Goal: Task Accomplishment & Management: Manage account settings

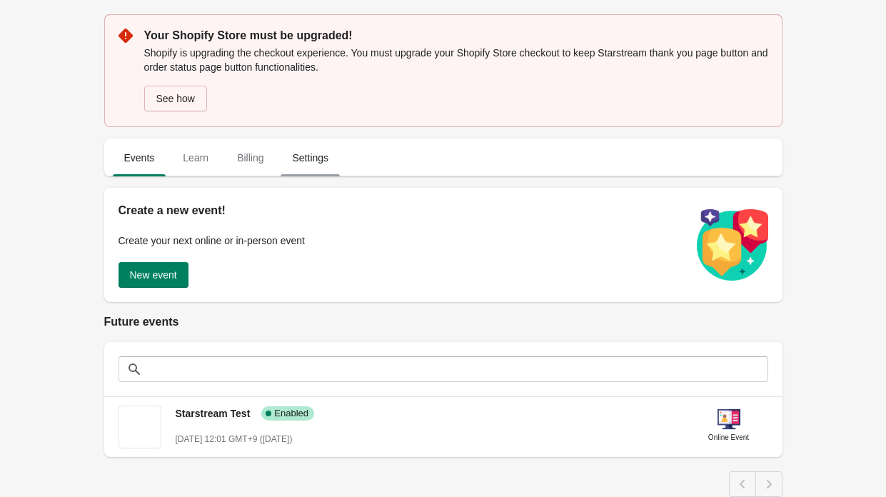
click at [308, 171] on span "Settings" at bounding box center [310, 158] width 59 height 26
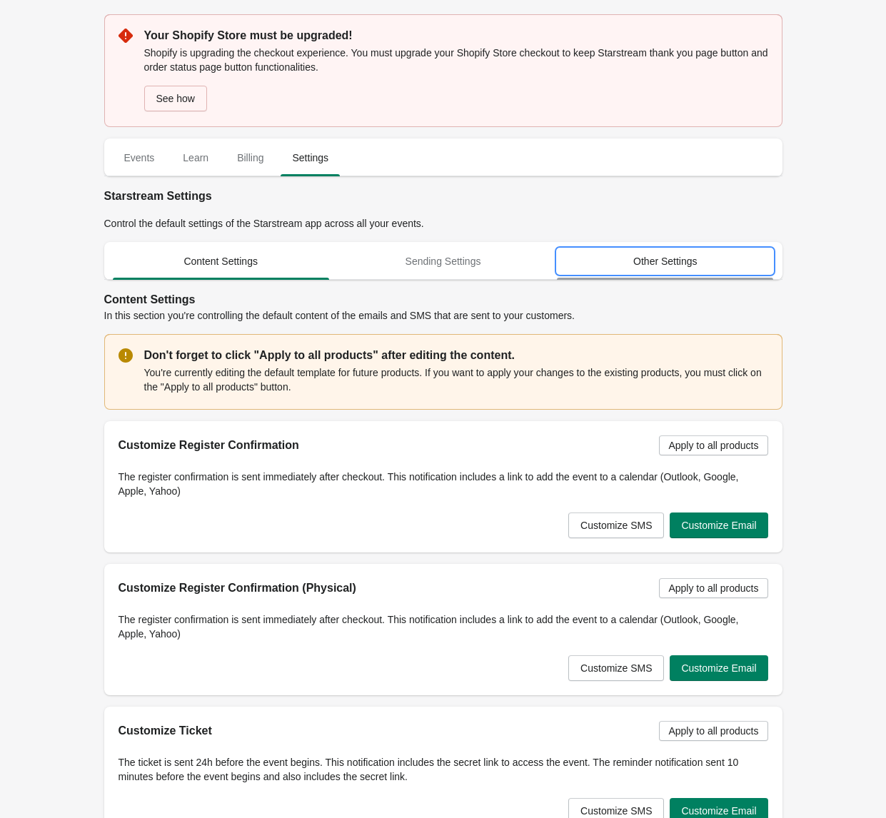
click at [713, 263] on span "Other Settings" at bounding box center [665, 261] width 216 height 26
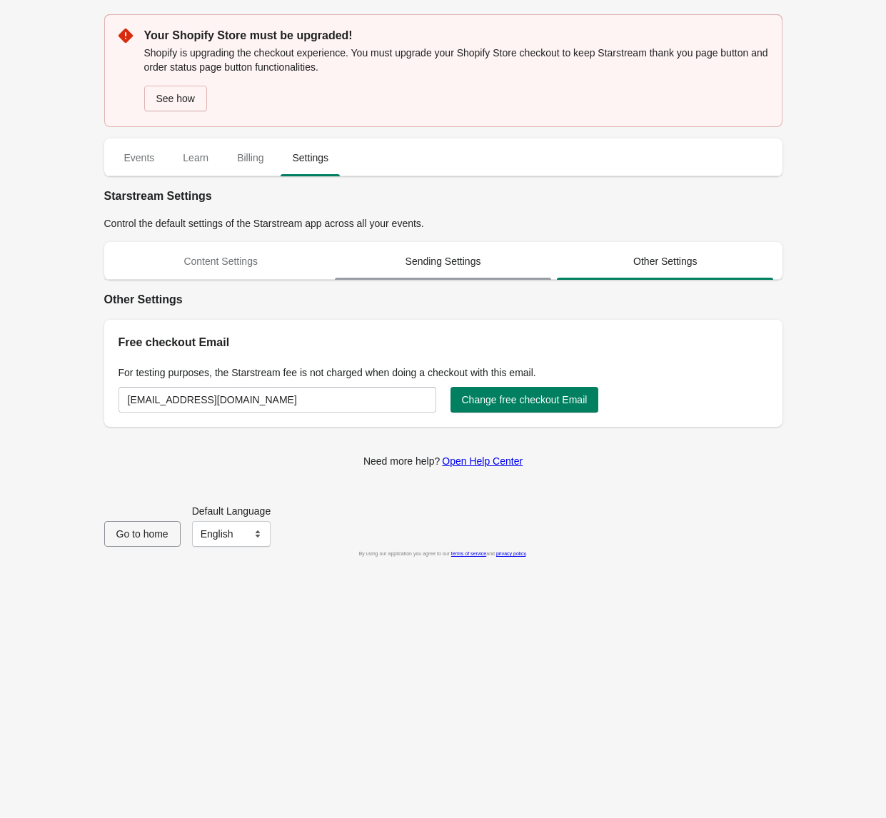
click at [461, 263] on span "Sending Settings" at bounding box center [443, 261] width 216 height 26
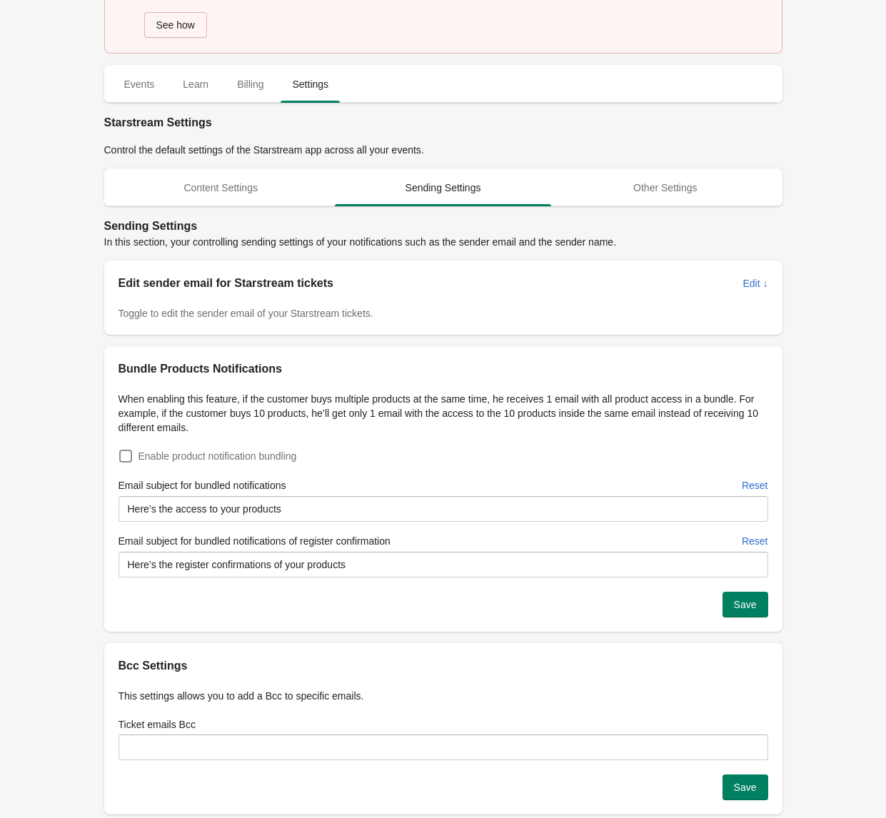
scroll to position [149, 0]
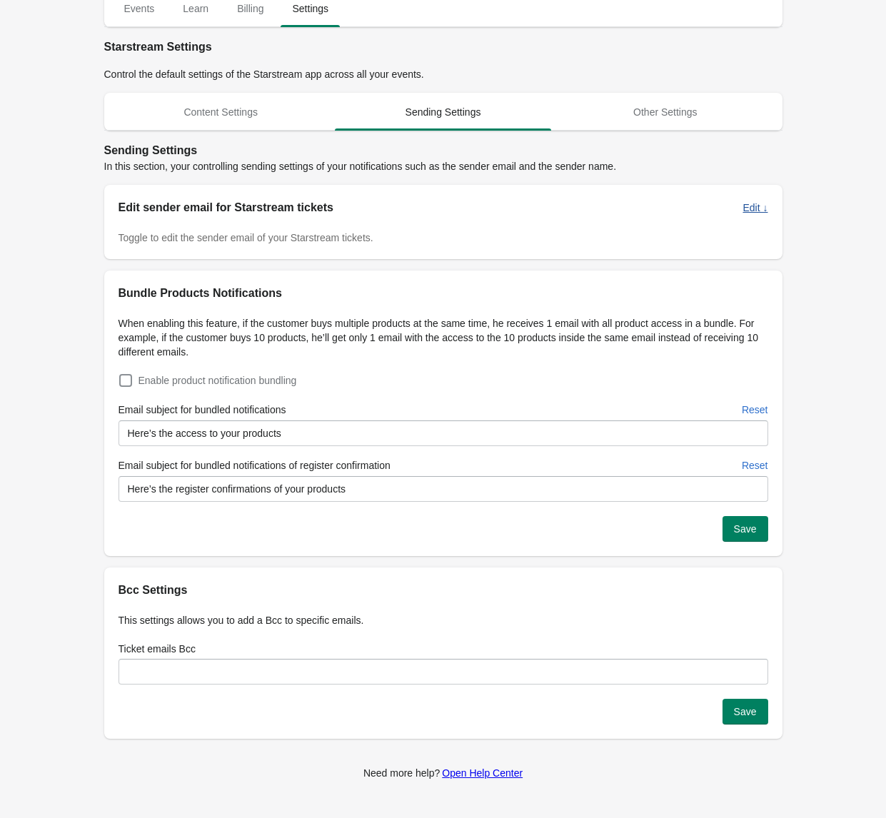
click at [758, 210] on span "Edit ↓" at bounding box center [755, 207] width 25 height 11
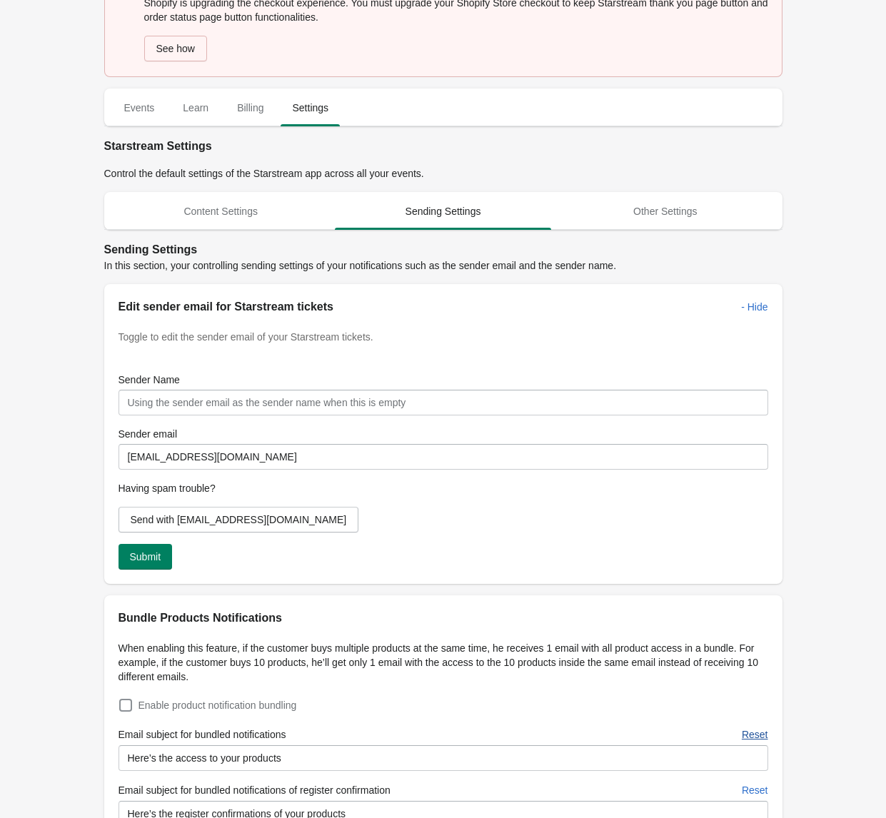
scroll to position [0, 0]
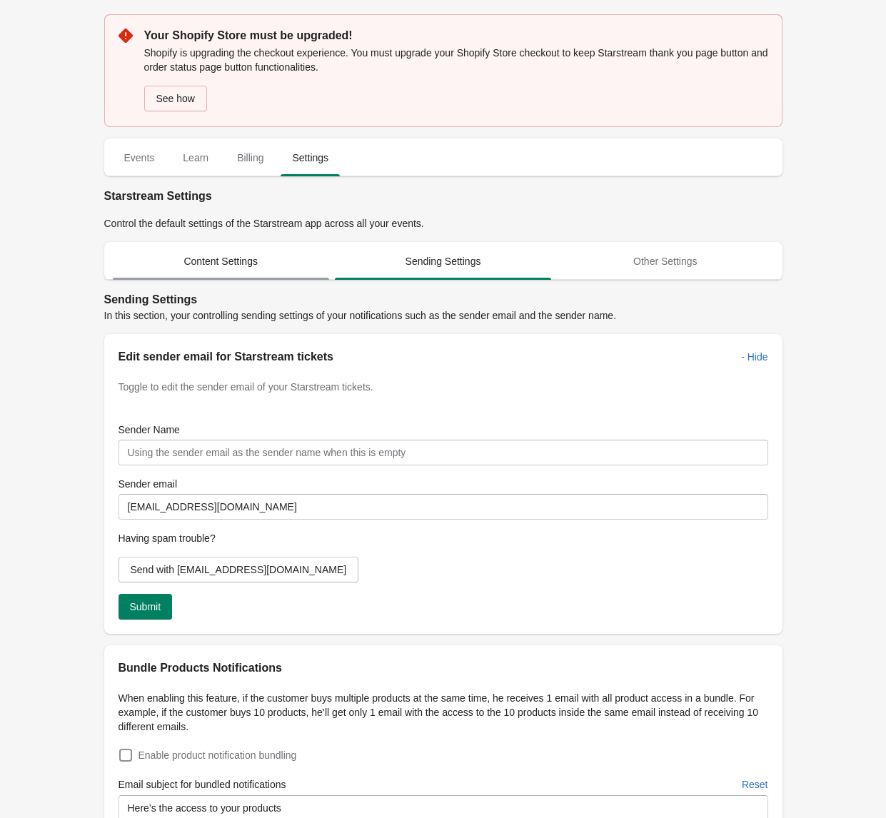
click at [222, 255] on span "Content Settings" at bounding box center [221, 261] width 216 height 26
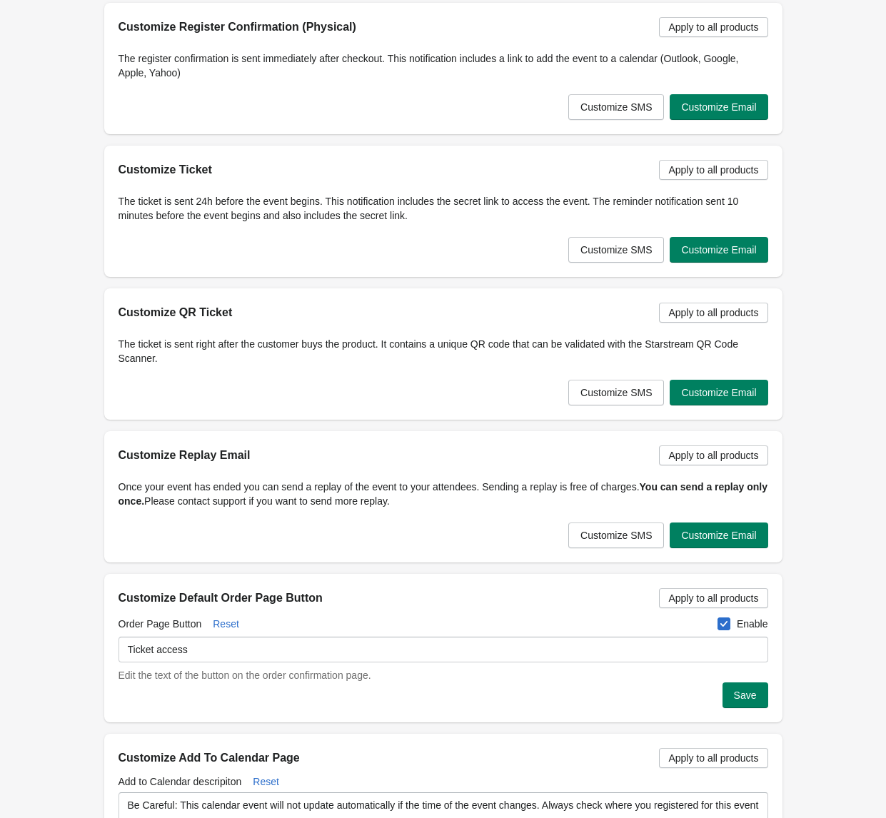
scroll to position [567, 0]
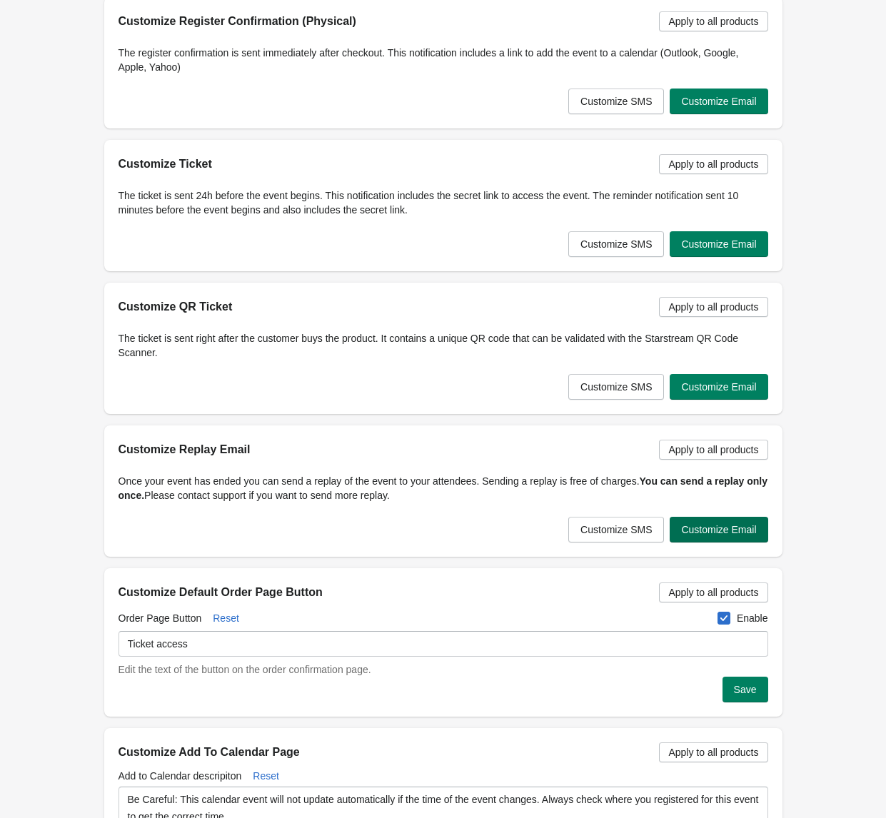
click at [752, 496] on span "Customize Email" at bounding box center [718, 529] width 75 height 11
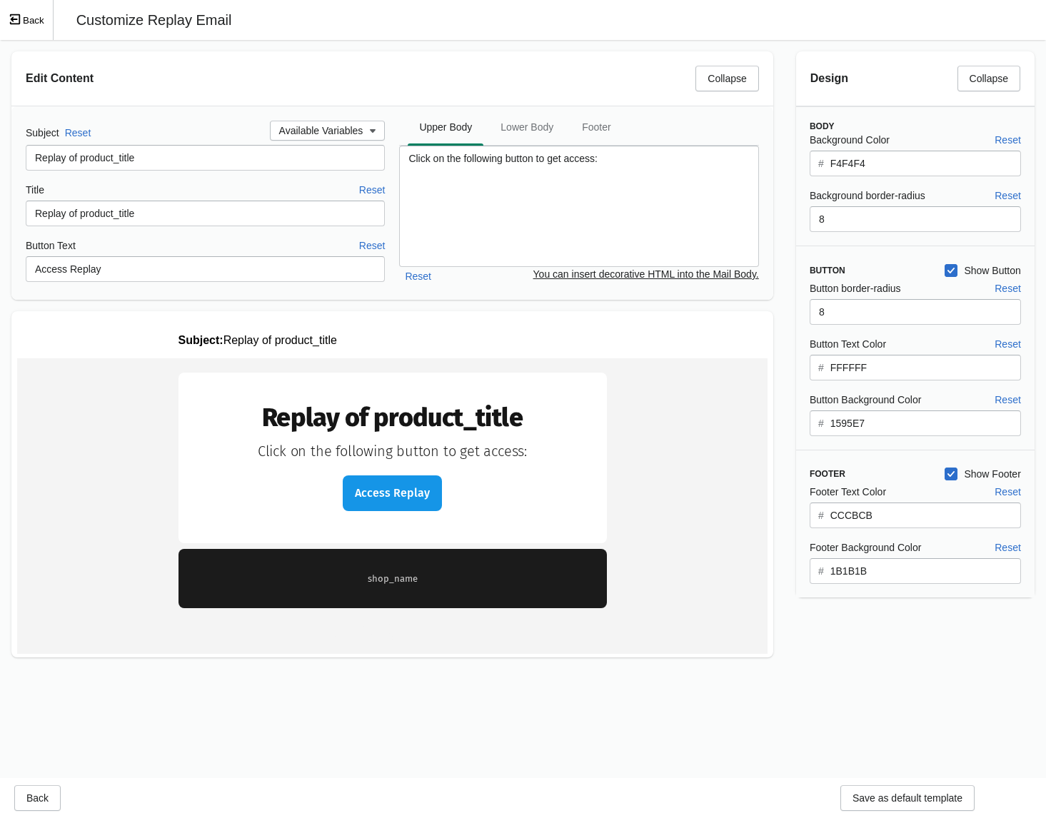
scroll to position [0, 0]
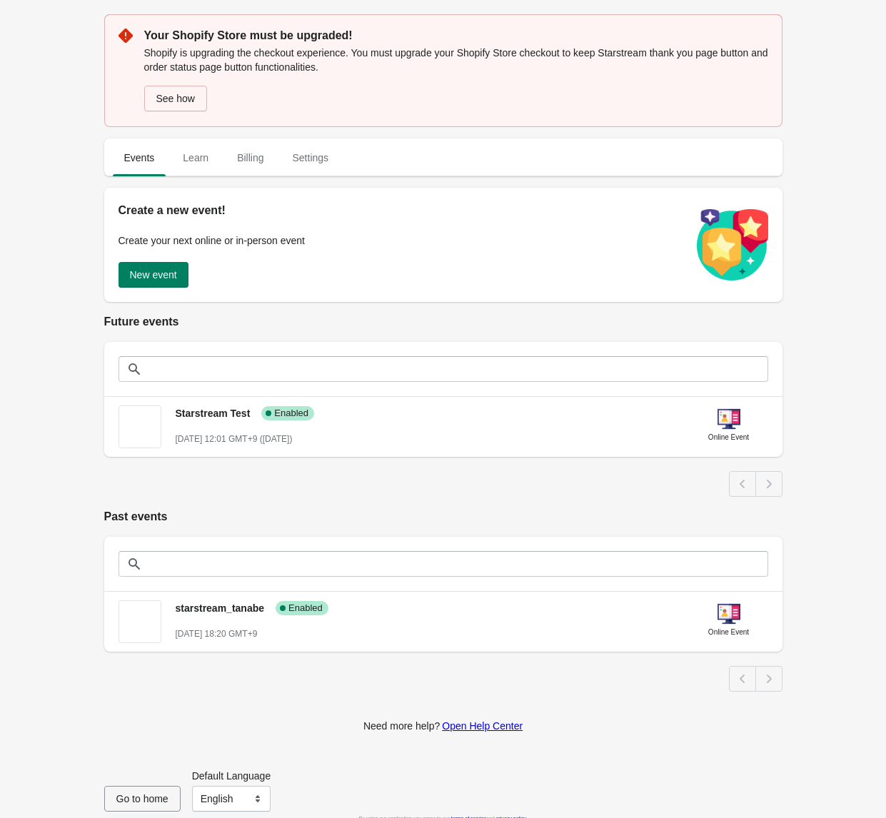
scroll to position [14, 0]
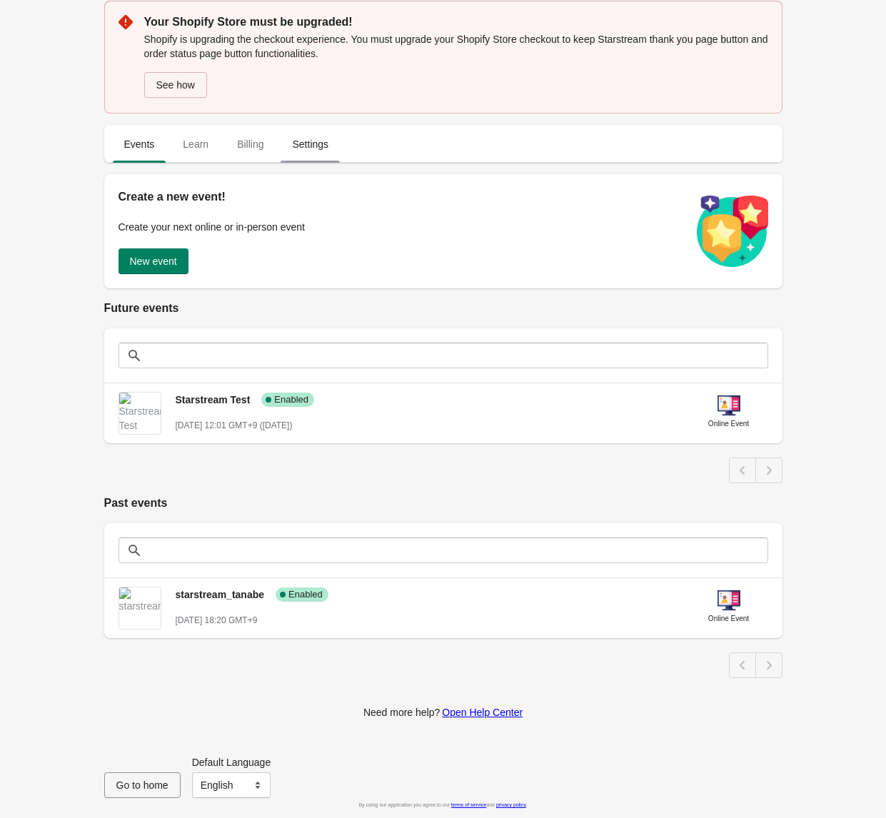
click at [297, 149] on span "Settings" at bounding box center [310, 144] width 59 height 26
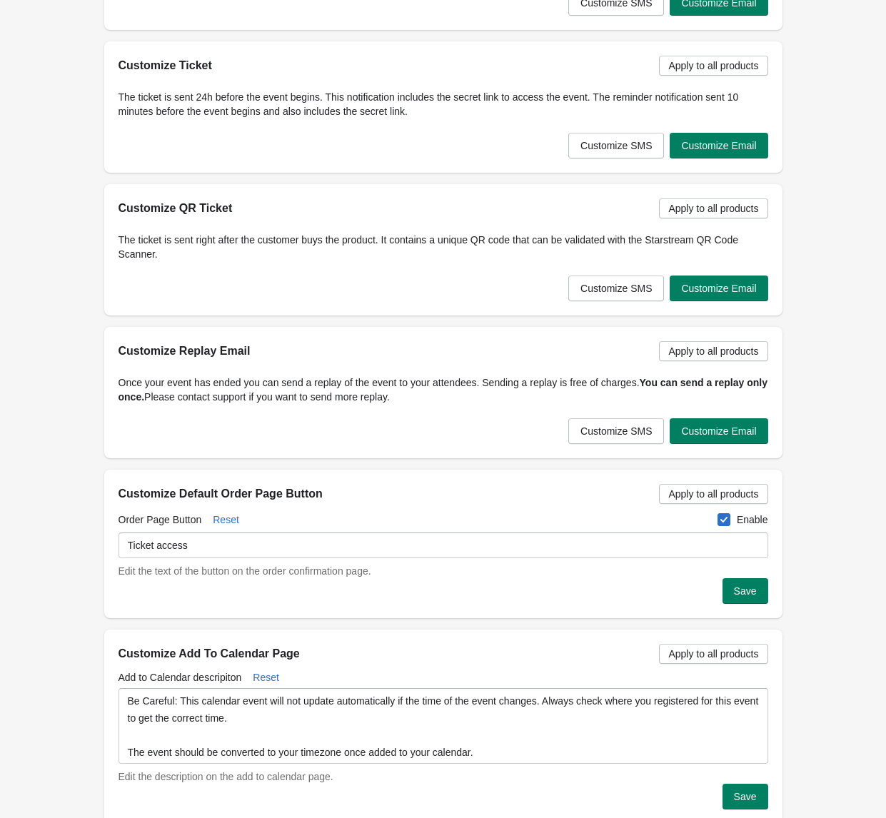
scroll to position [655, 0]
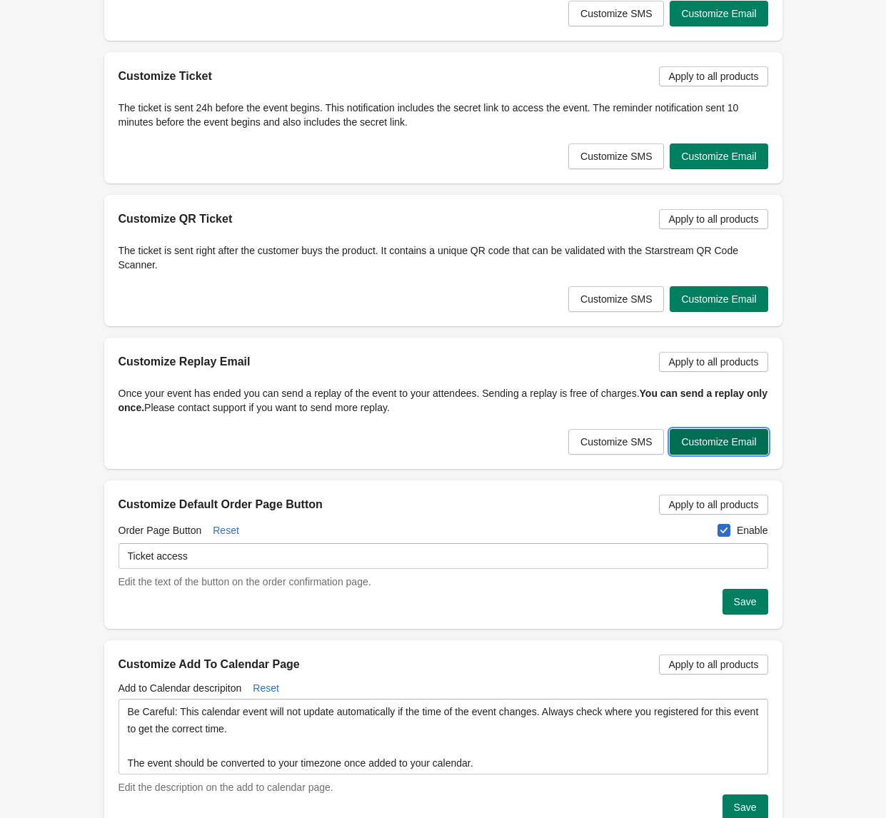
click at [736, 447] on span "Customize Email" at bounding box center [718, 441] width 75 height 11
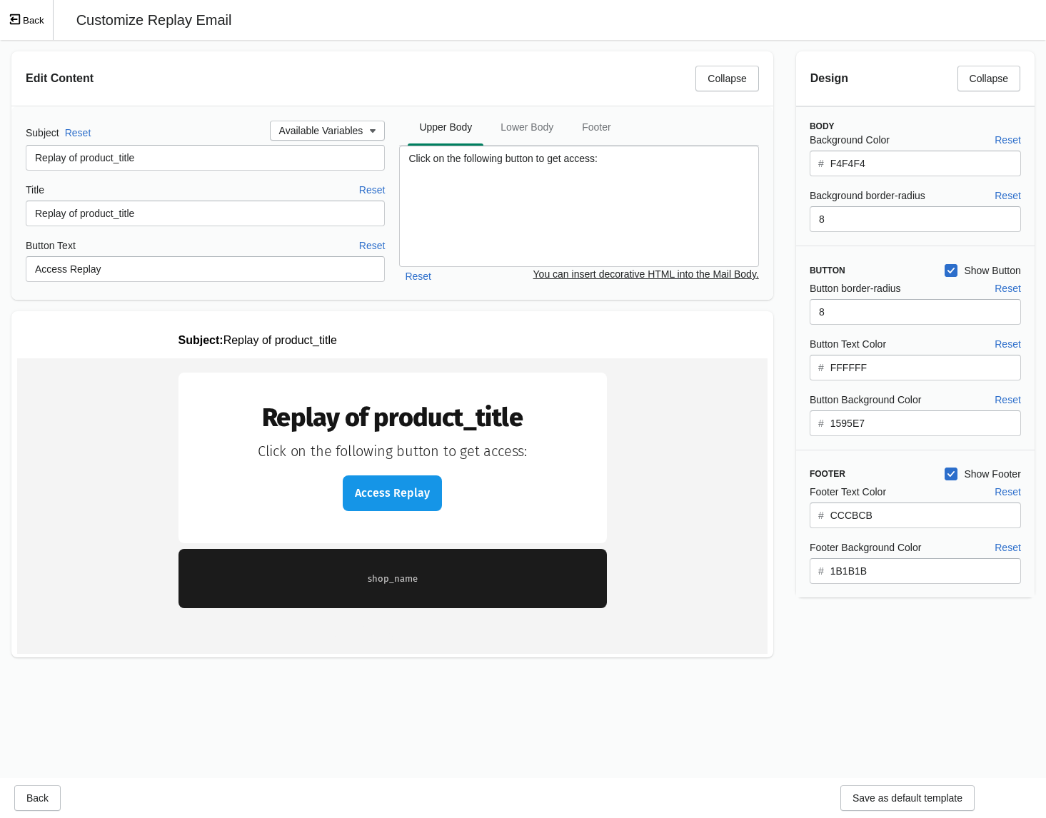
scroll to position [0, 0]
click at [25, 23] on button "Back" at bounding box center [27, 20] width 54 height 40
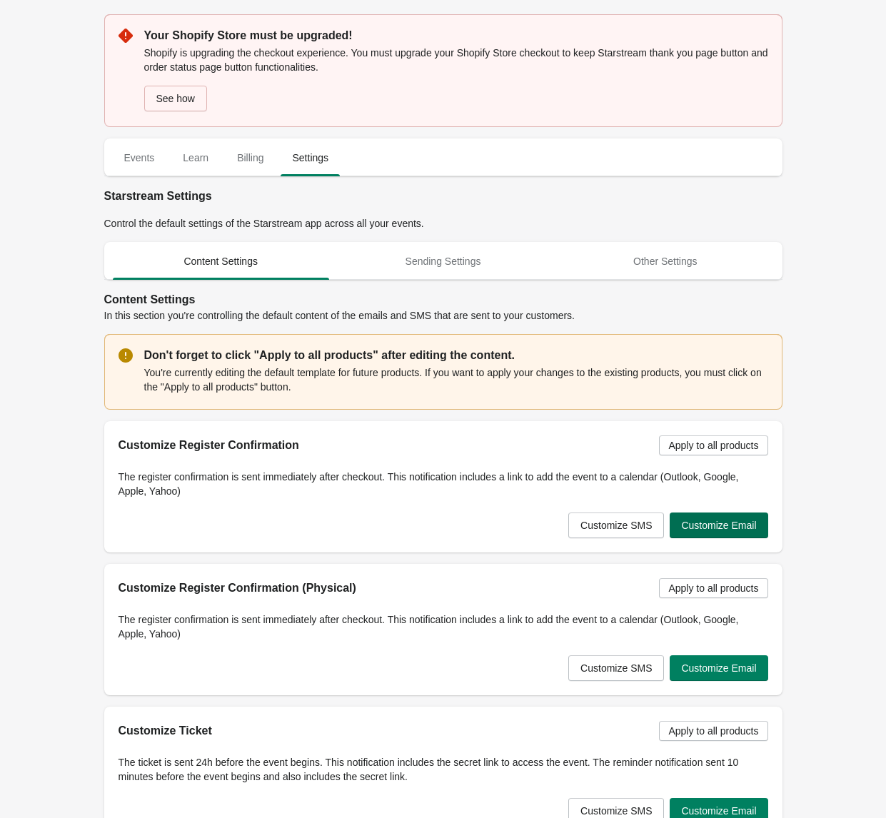
click at [746, 525] on span "Customize Email" at bounding box center [718, 525] width 75 height 11
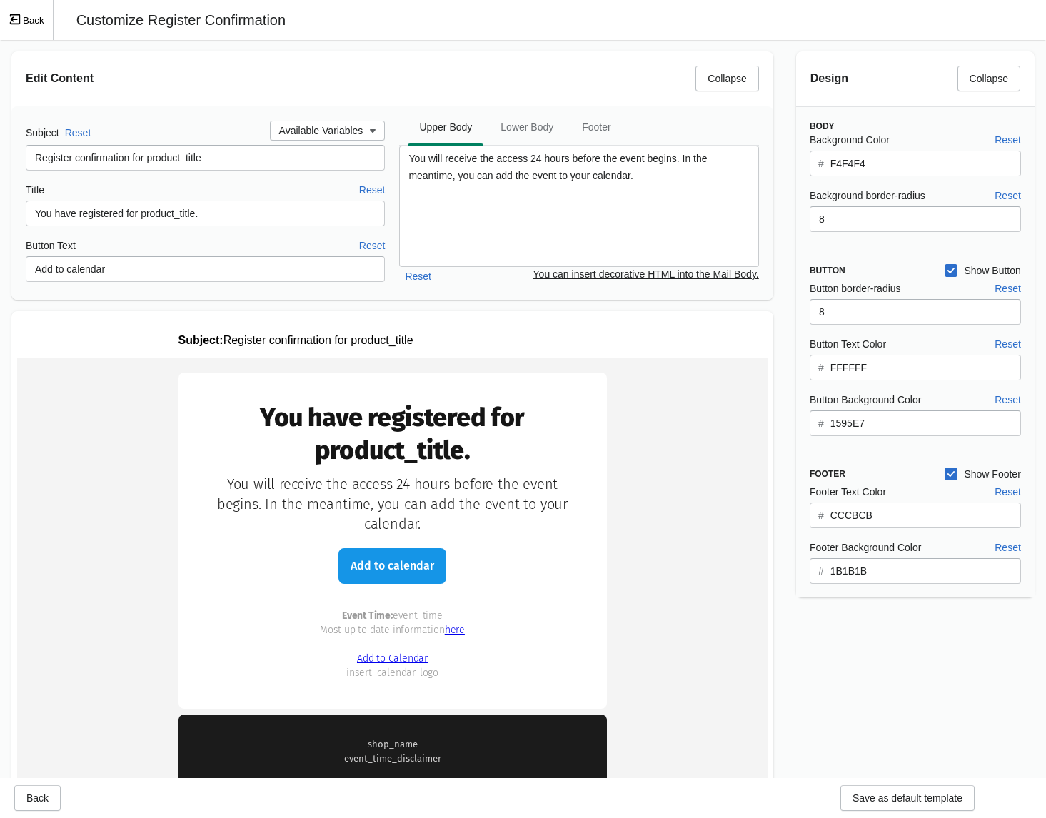
click at [44, 25] on button "Back" at bounding box center [27, 20] width 54 height 40
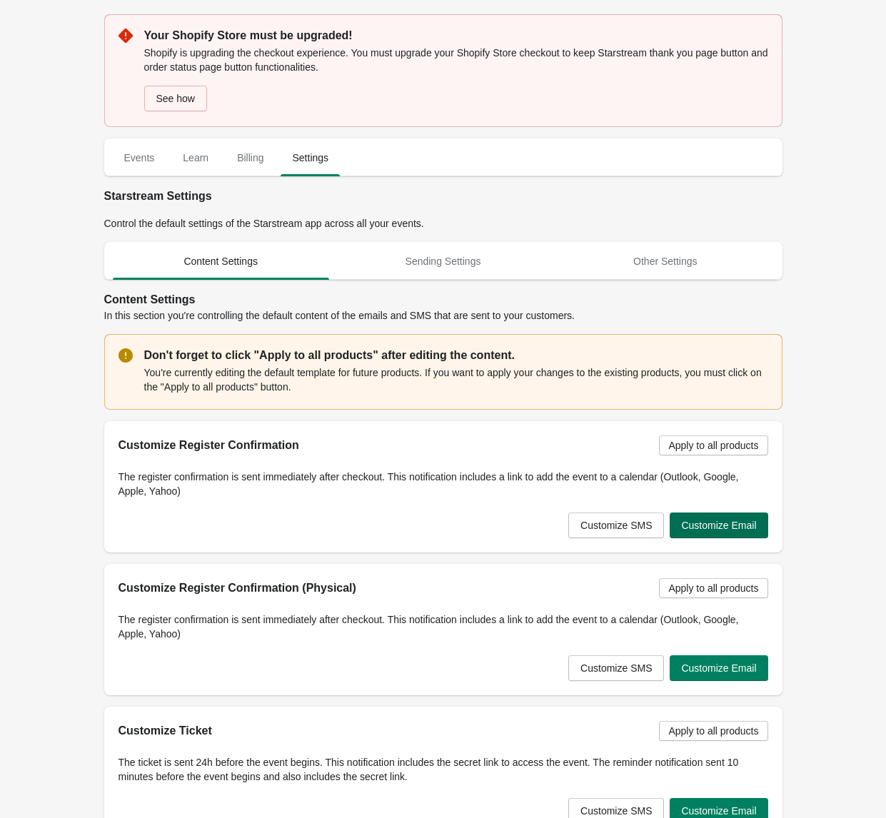
scroll to position [273, 0]
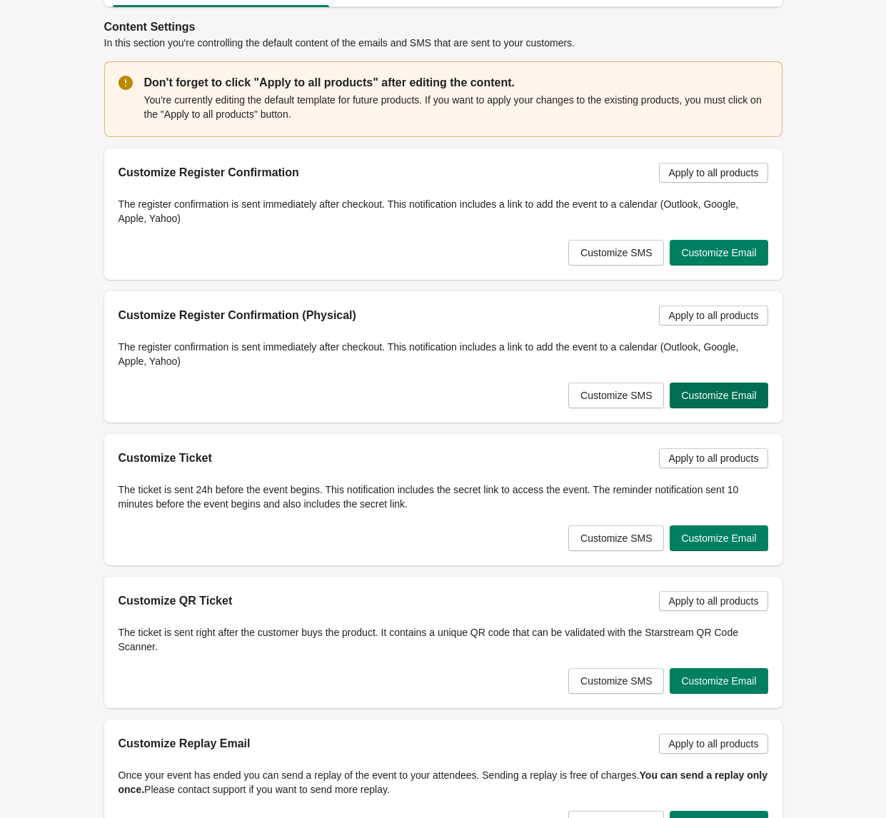
click at [749, 399] on span "Customize Email" at bounding box center [718, 395] width 75 height 11
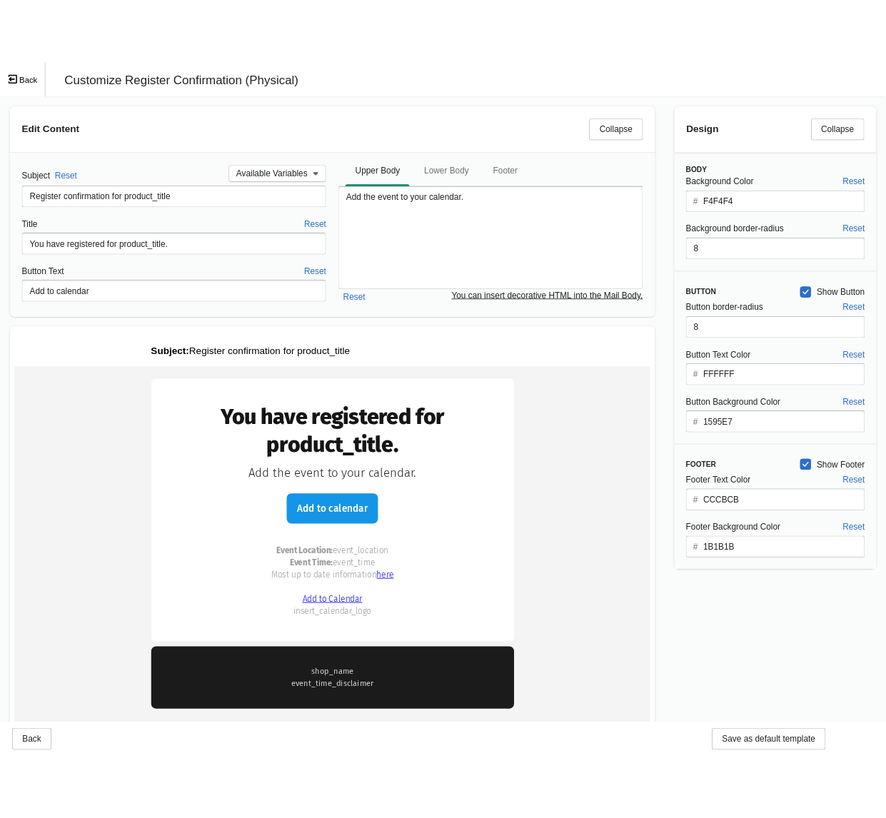
scroll to position [0, 0]
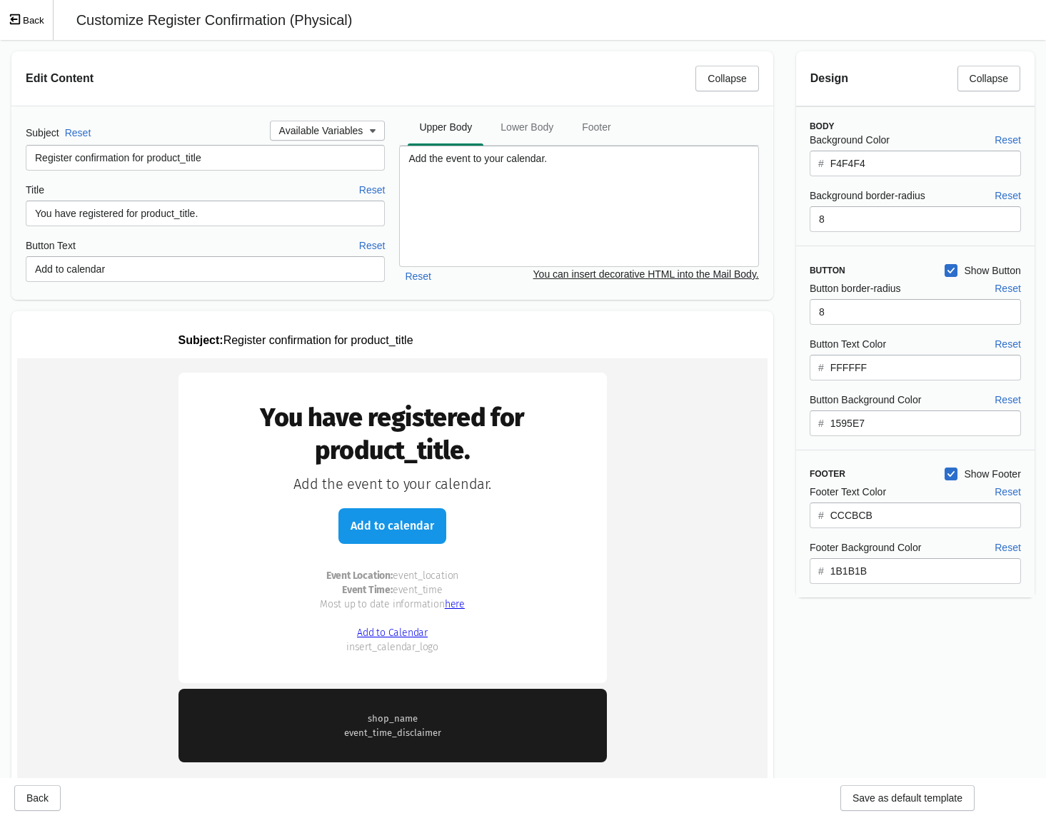
click at [31, 24] on button "Back" at bounding box center [27, 20] width 54 height 40
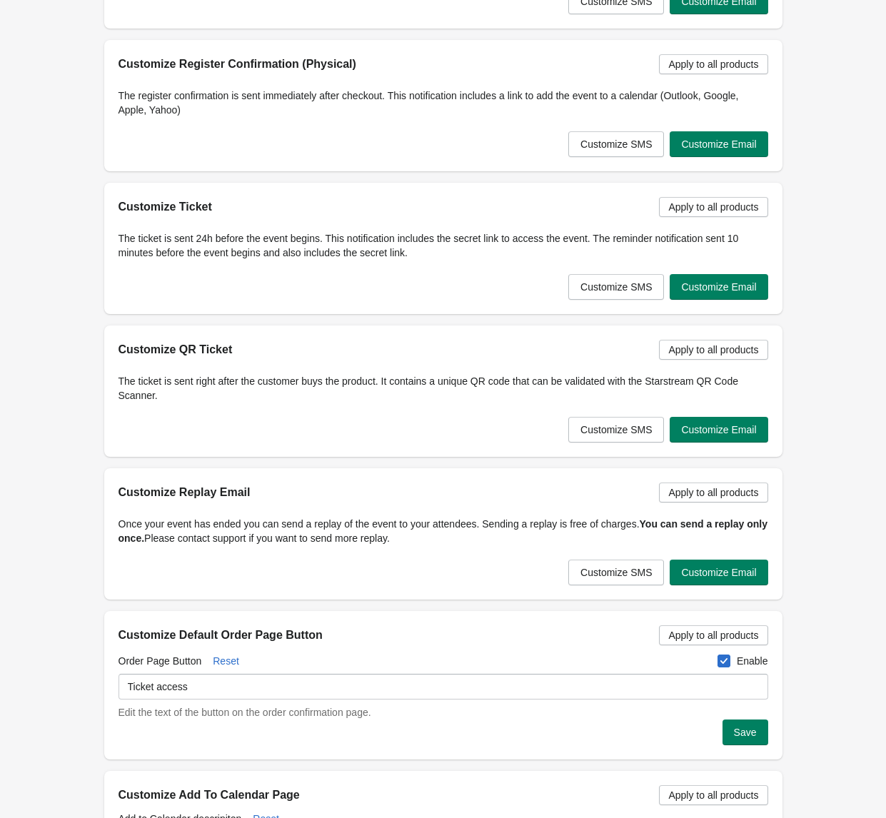
scroll to position [553, 0]
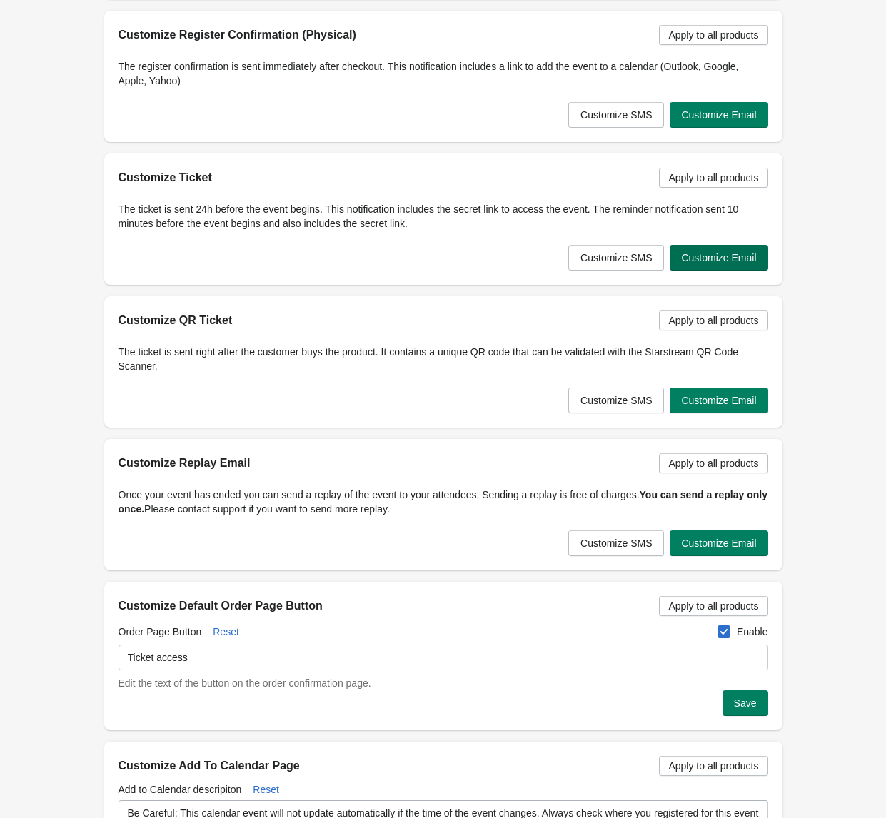
click at [698, 258] on span "Customize Email" at bounding box center [718, 257] width 75 height 11
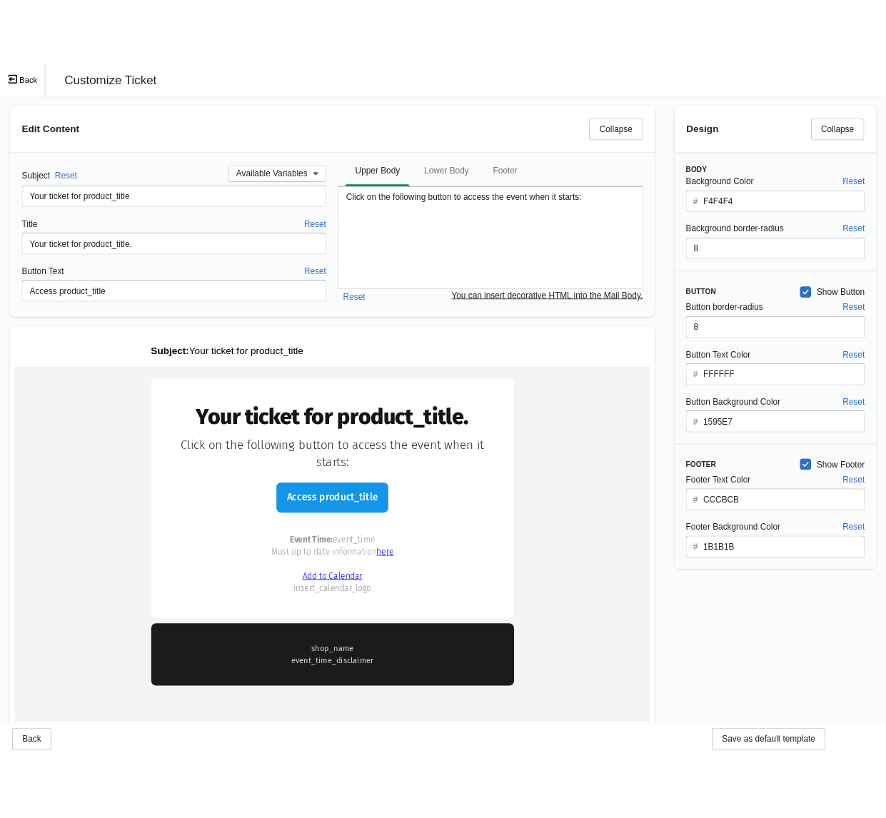
scroll to position [0, 0]
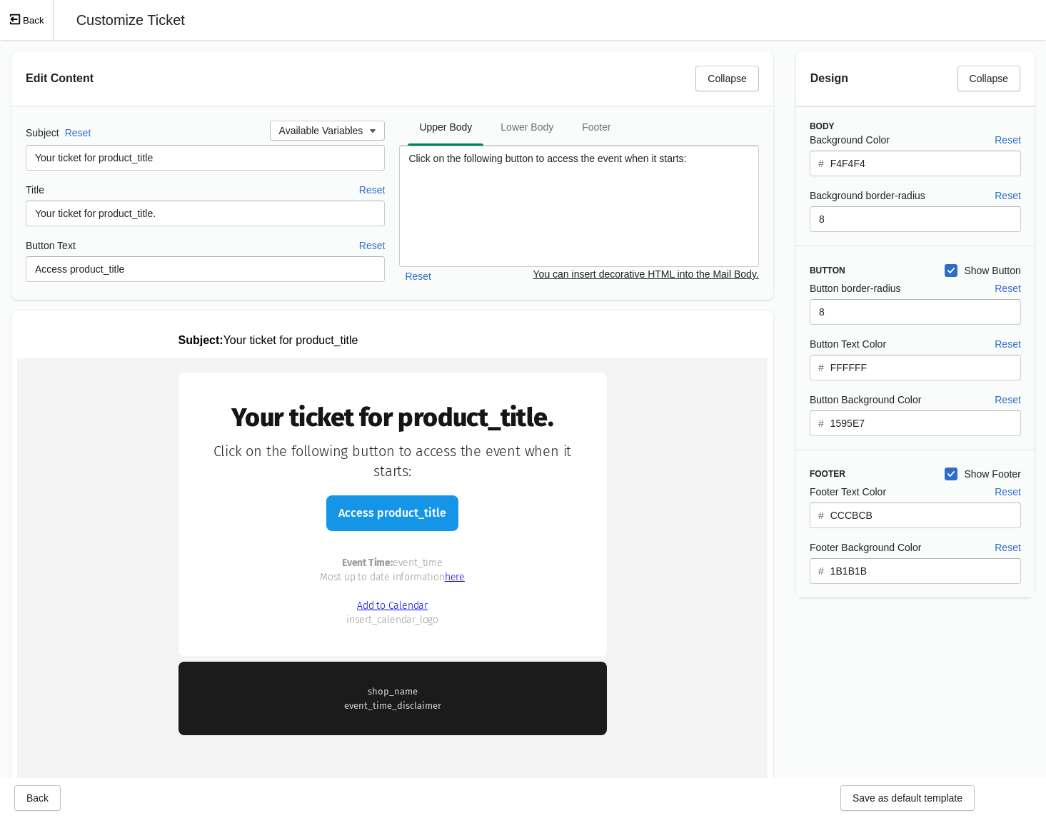
click at [36, 21] on button "Back" at bounding box center [27, 20] width 54 height 40
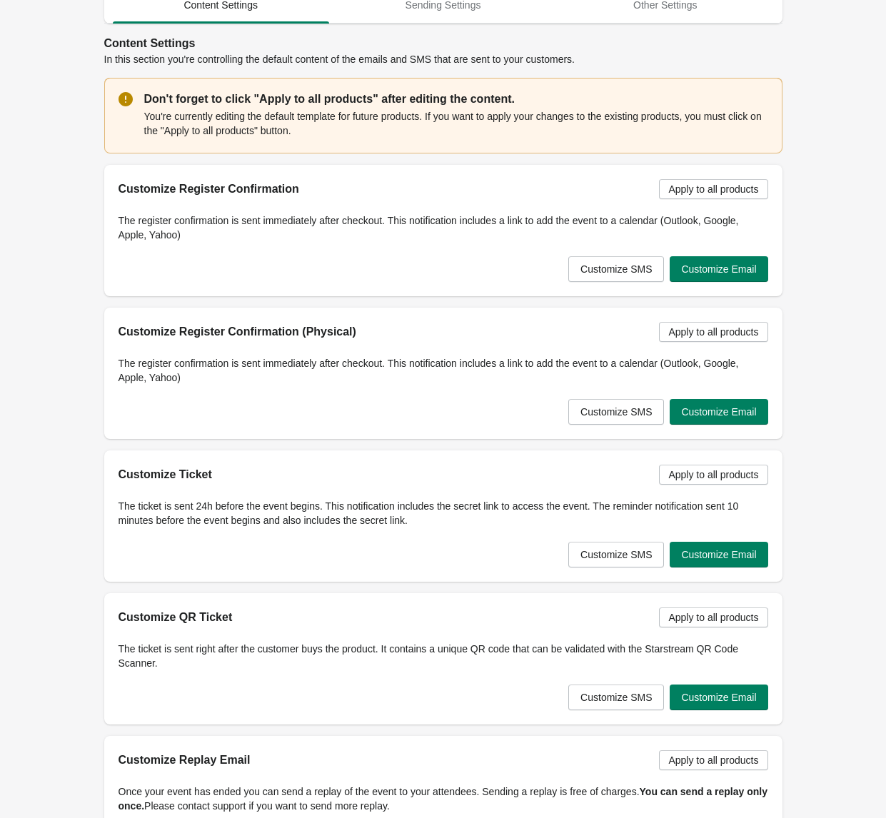
scroll to position [506, 0]
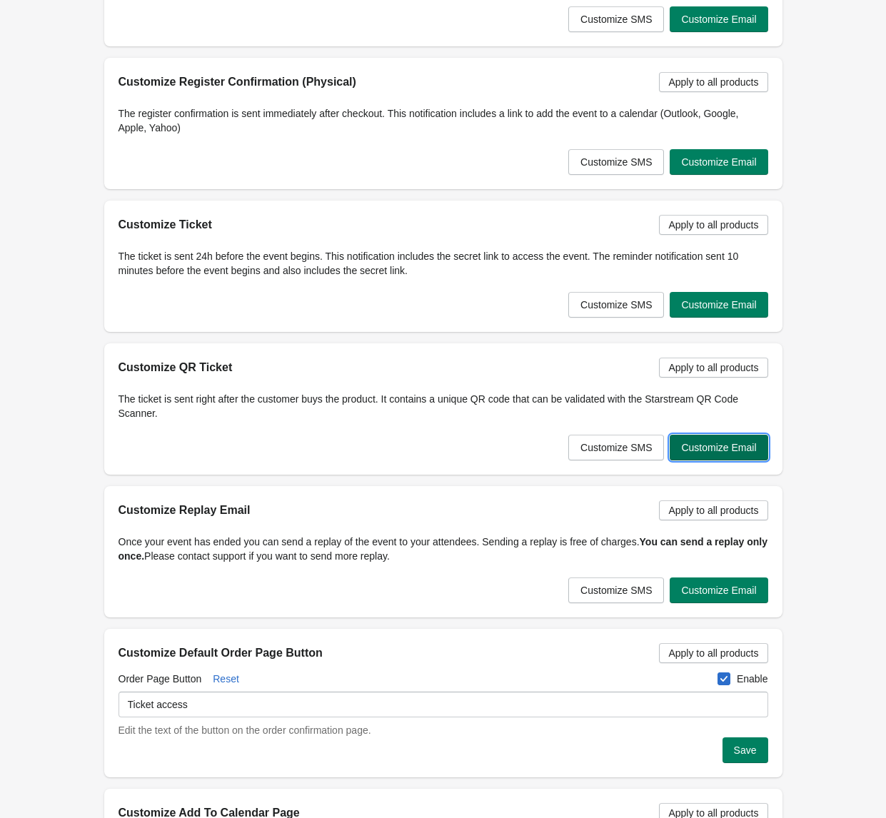
click at [752, 452] on span "Customize Email" at bounding box center [718, 447] width 75 height 11
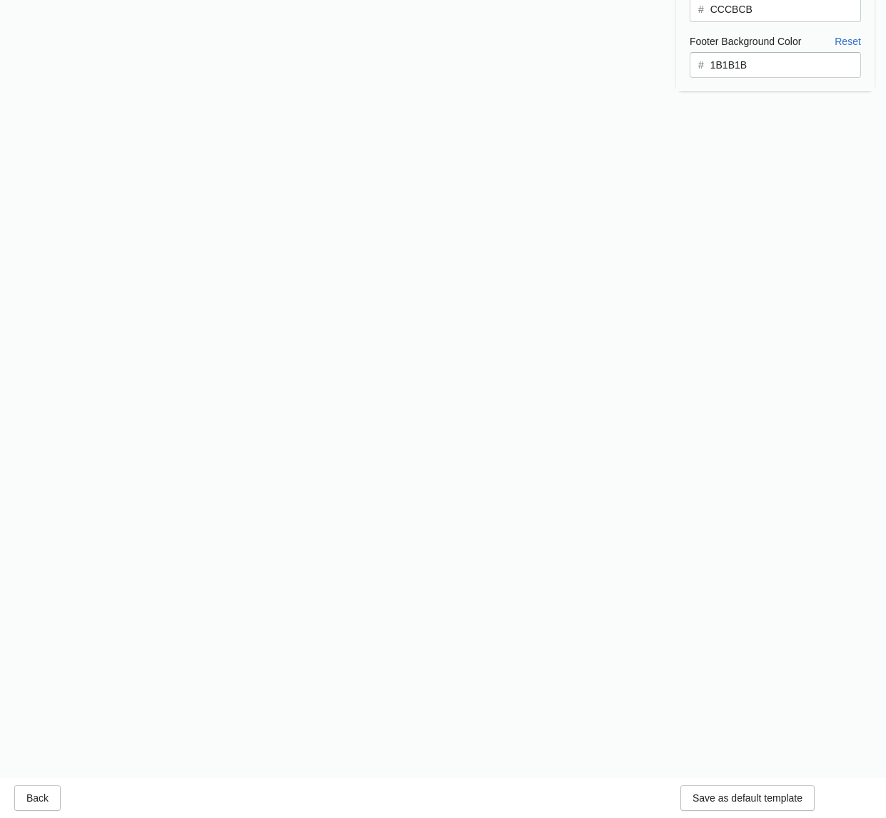
scroll to position [0, 0]
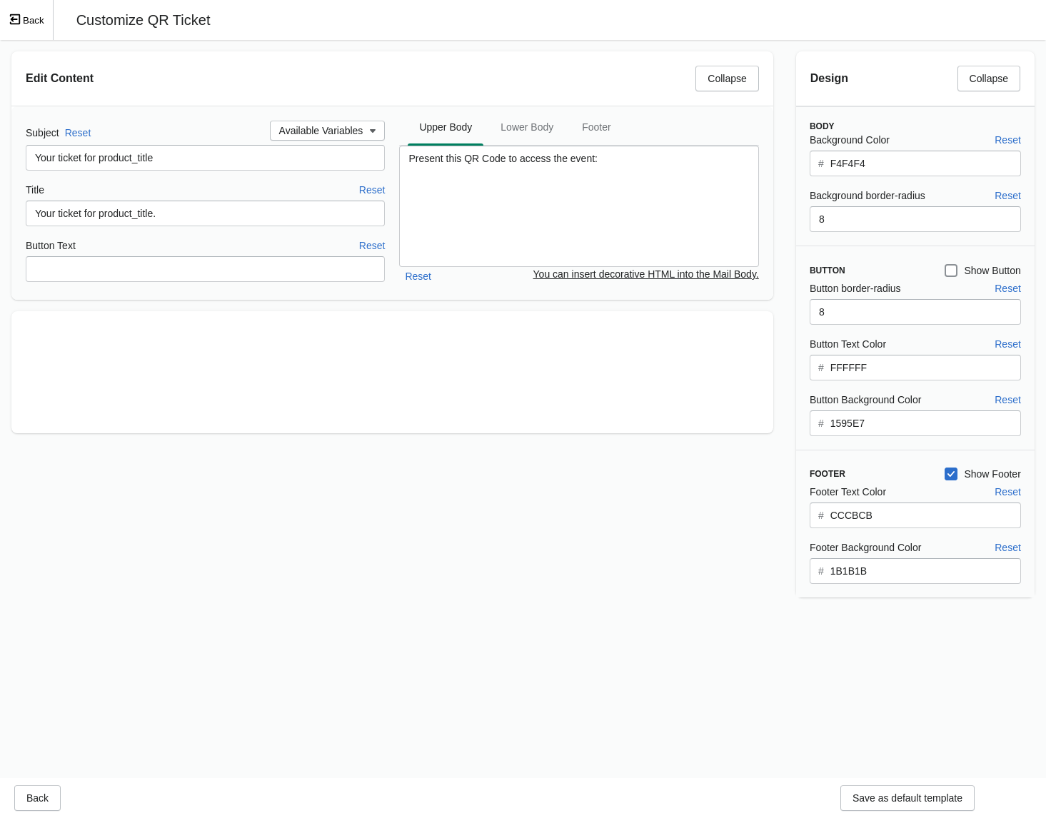
click at [39, 29] on button "Back" at bounding box center [27, 20] width 54 height 40
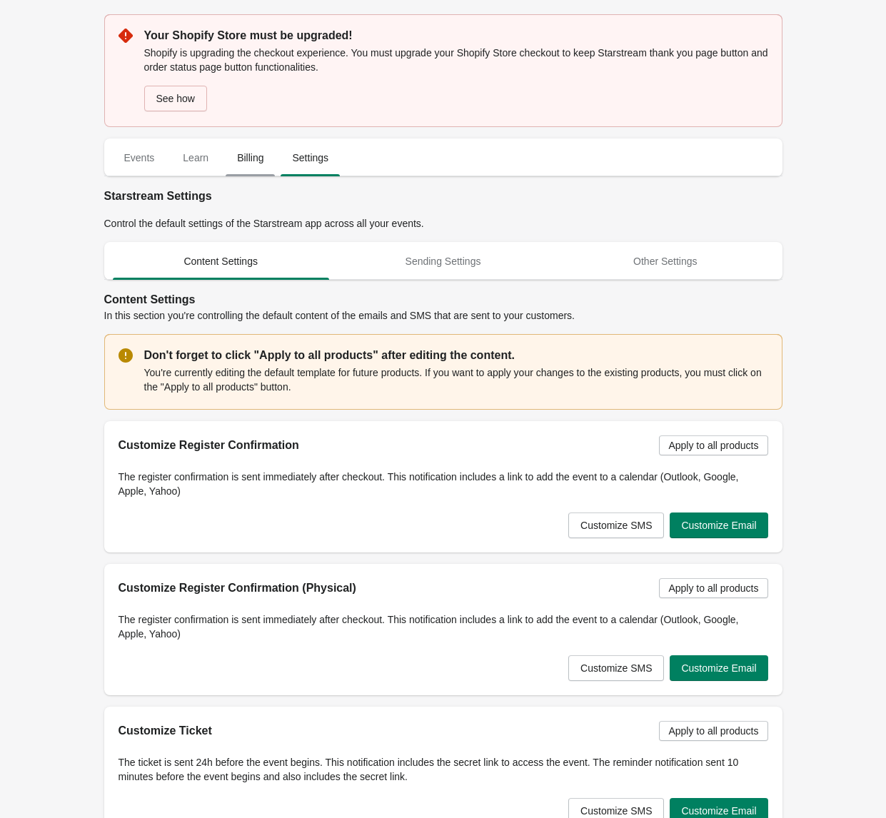
click at [252, 159] on span "Billing" at bounding box center [250, 158] width 49 height 26
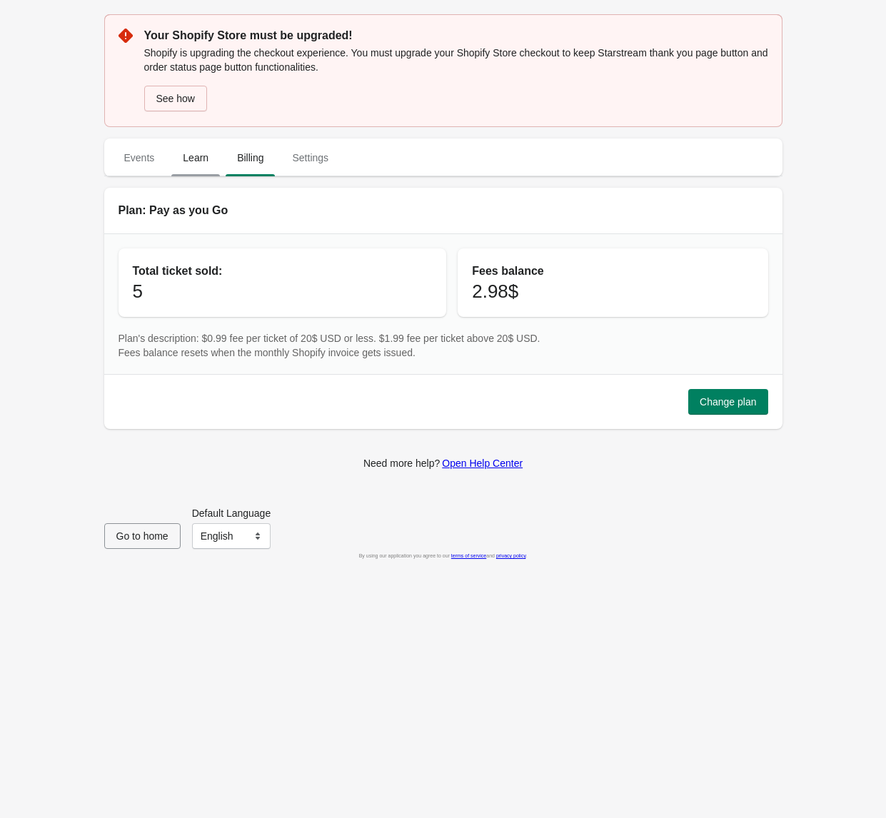
click at [210, 161] on span "Learn" at bounding box center [195, 158] width 49 height 26
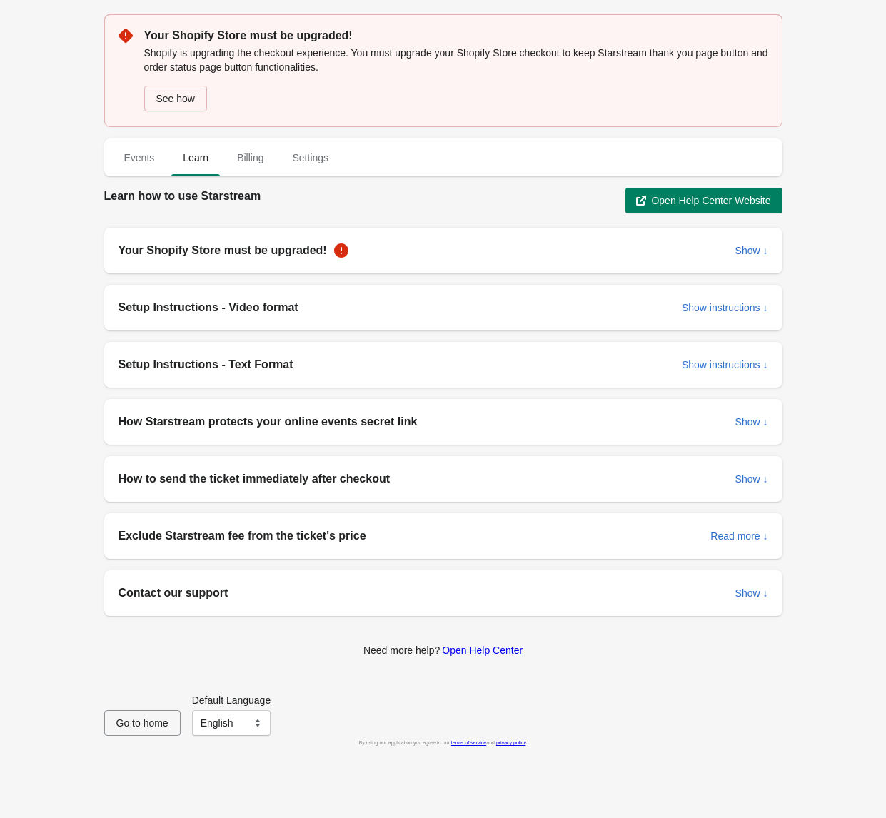
click at [610, 580] on div "Contact our support Show ↓" at bounding box center [437, 587] width 661 height 29
click at [628, 599] on h2 "Contact our support" at bounding box center [421, 593] width 605 height 17
click at [755, 595] on span "Show ↓" at bounding box center [751, 593] width 33 height 11
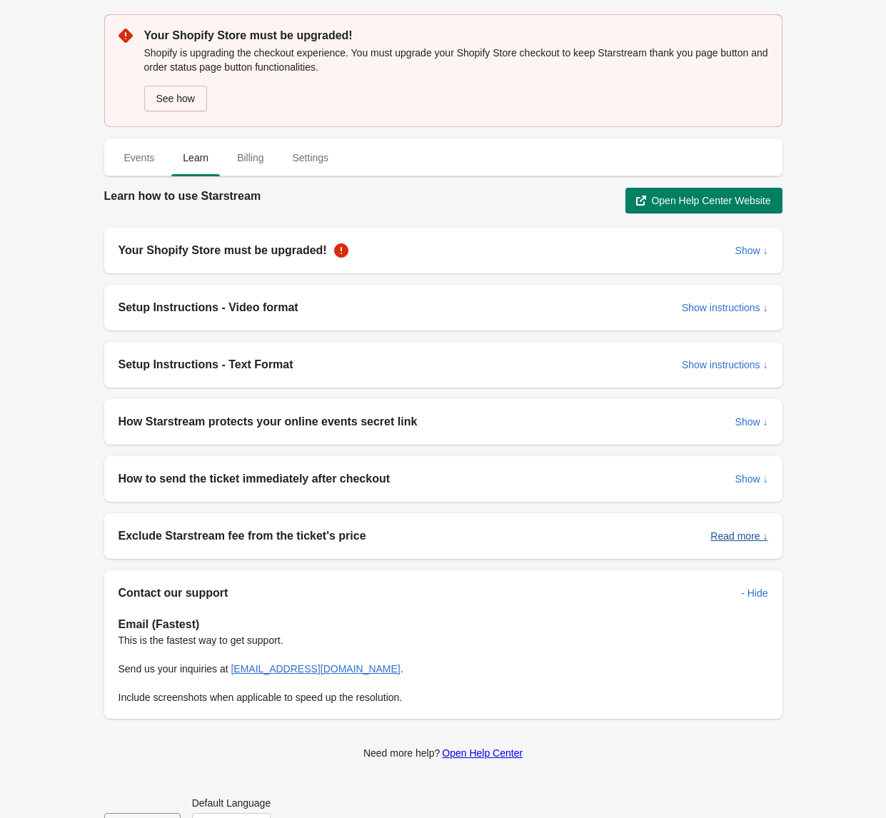
click at [741, 538] on span "Read more ↓" at bounding box center [738, 536] width 57 height 11
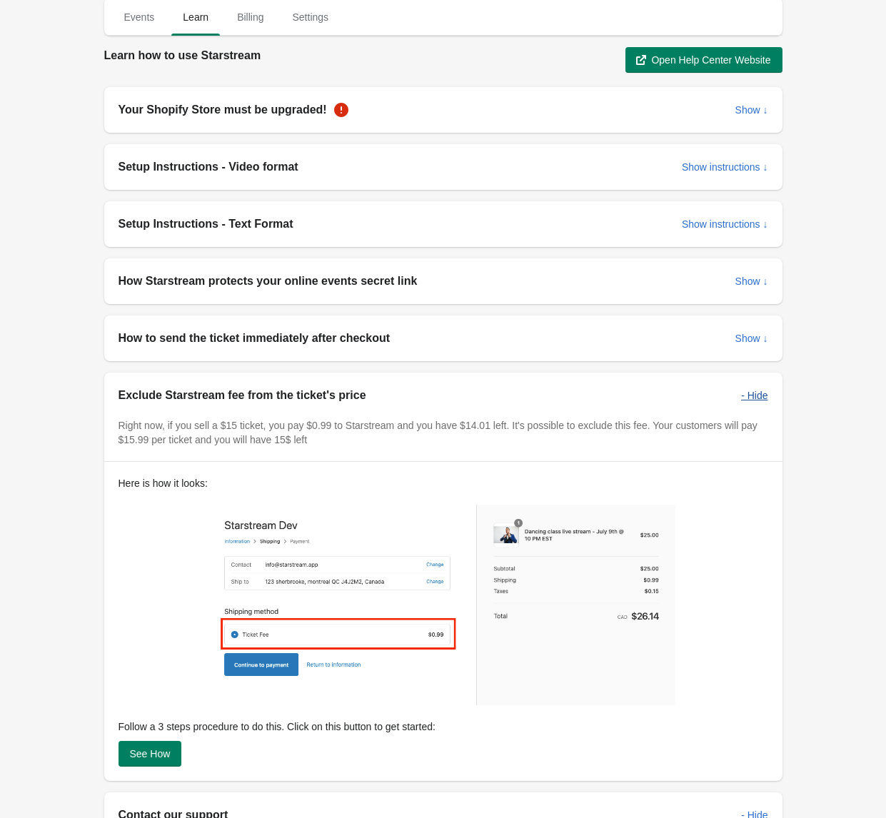
scroll to position [181, 0]
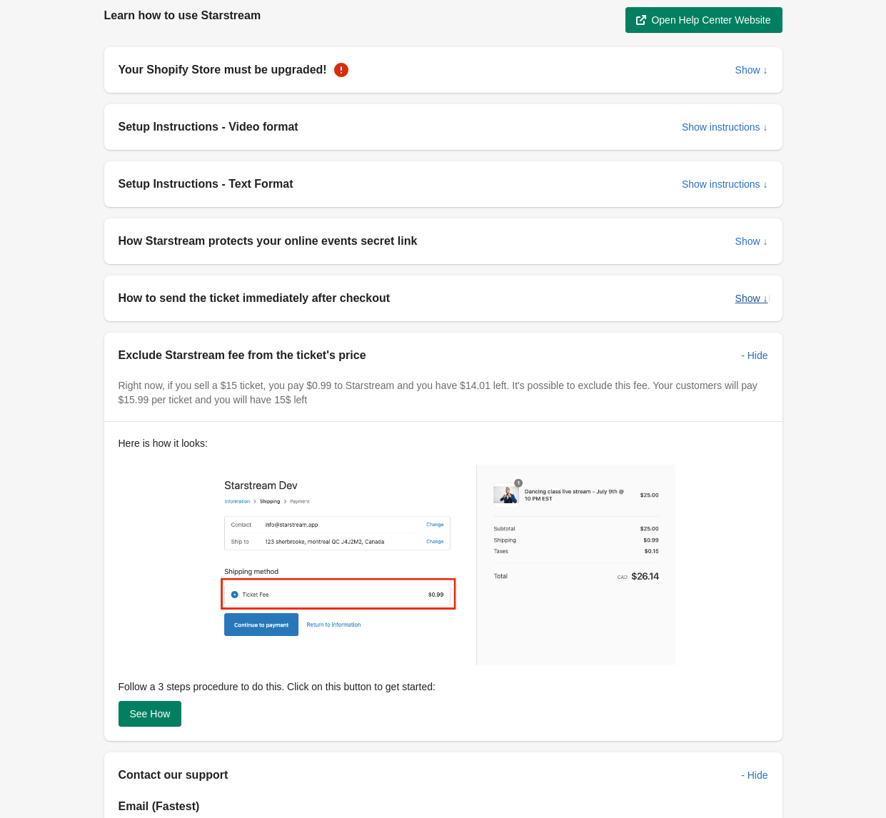
click at [750, 301] on span "Show ↓" at bounding box center [751, 298] width 33 height 11
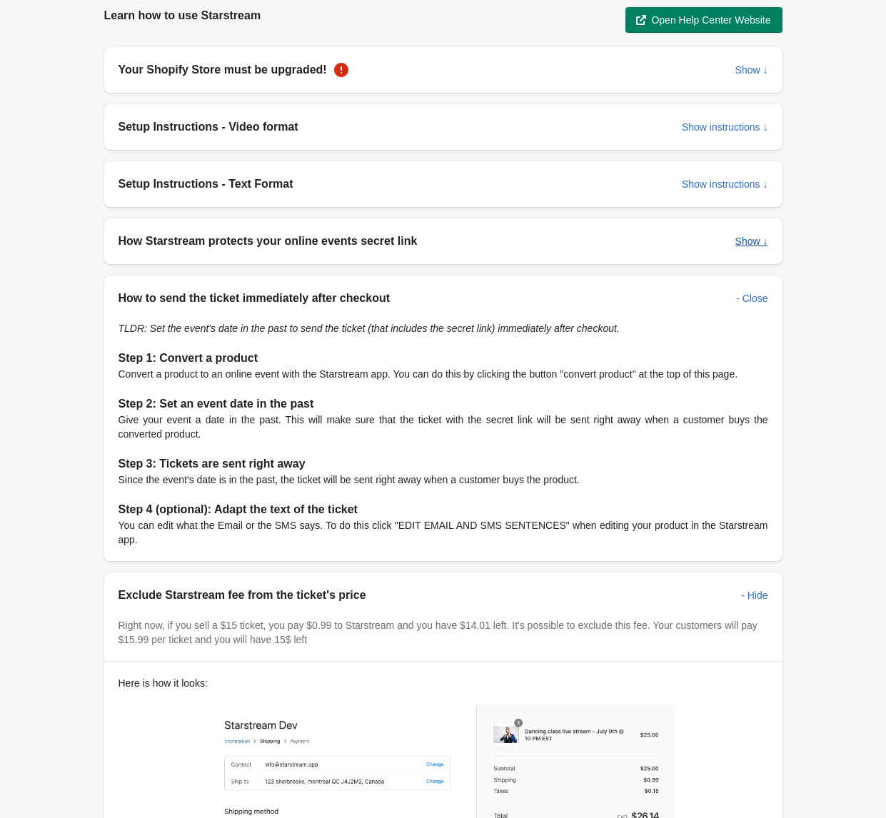
click at [753, 244] on span "Show ↓" at bounding box center [751, 241] width 33 height 11
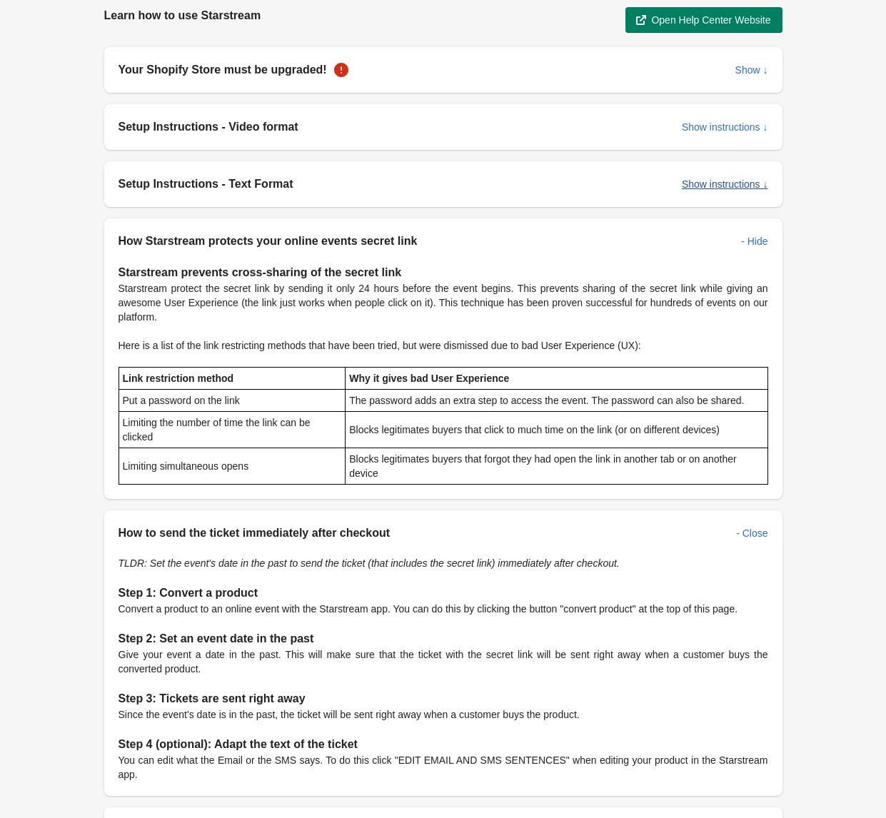
click at [743, 185] on span "Show instructions ↓" at bounding box center [725, 184] width 86 height 11
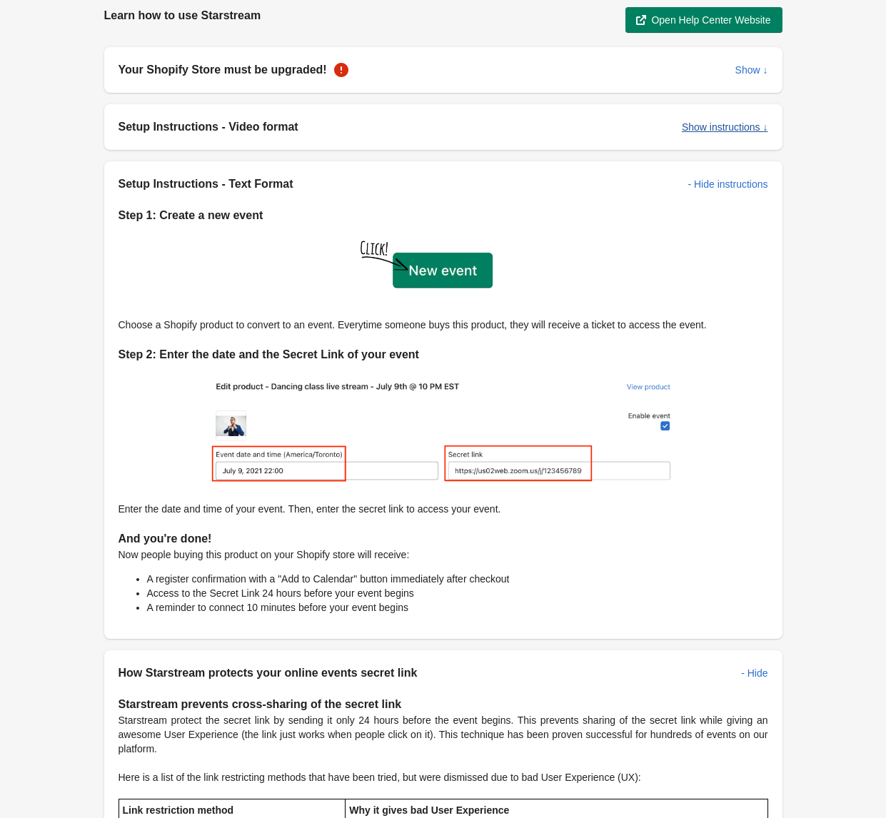
click at [733, 126] on span "Show instructions ↓" at bounding box center [725, 126] width 86 height 11
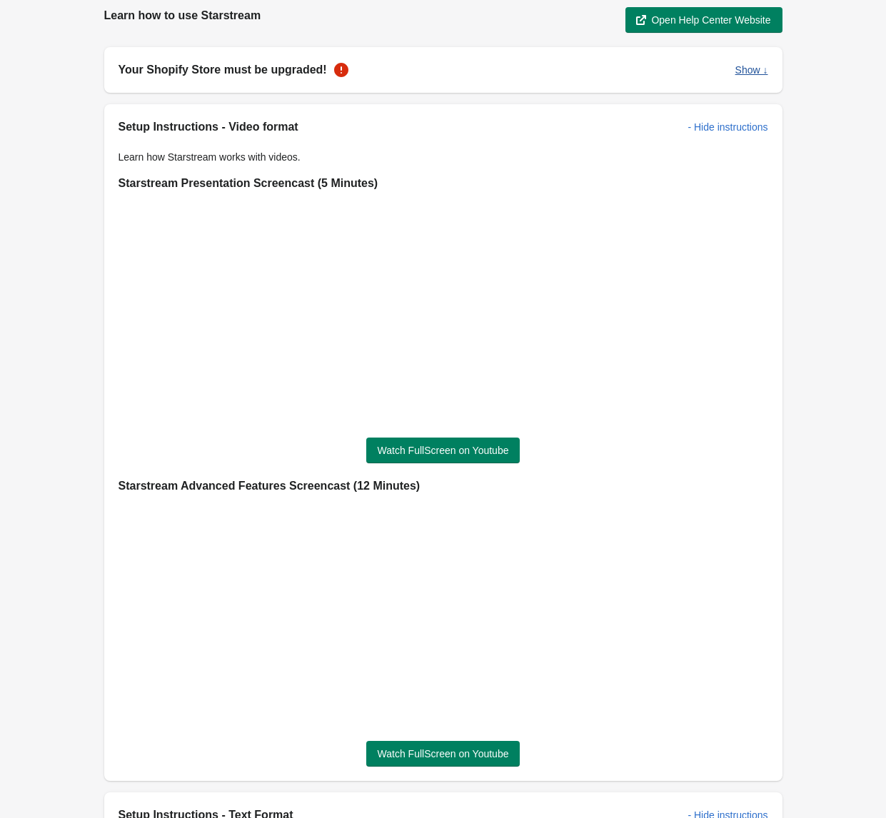
click at [755, 73] on span "Show ↓" at bounding box center [751, 69] width 33 height 11
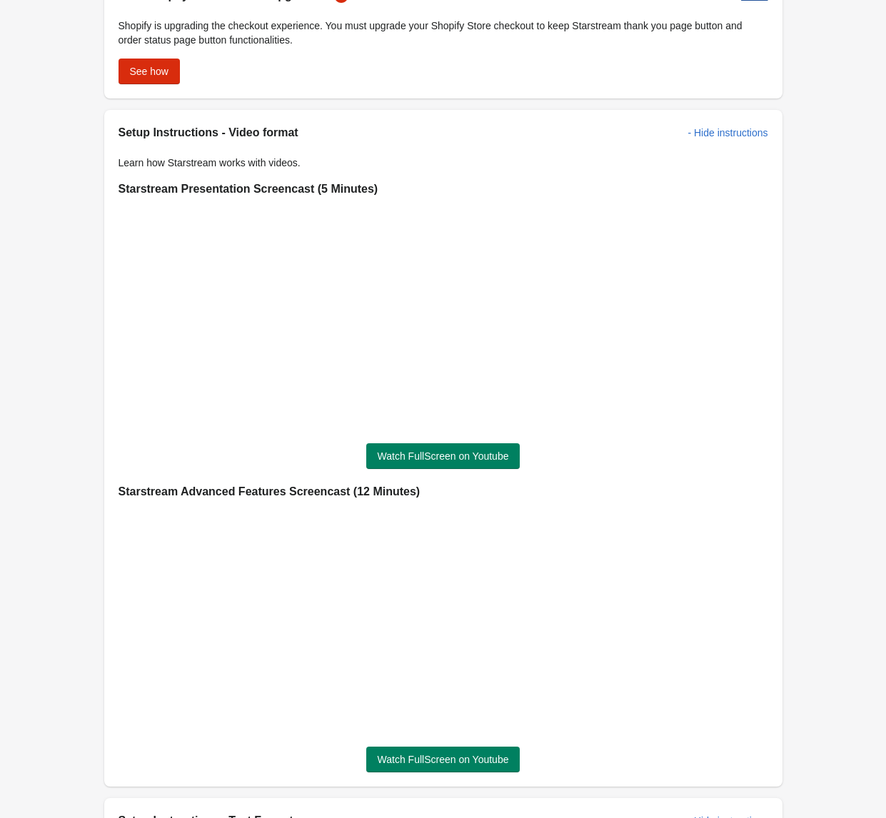
scroll to position [0, 0]
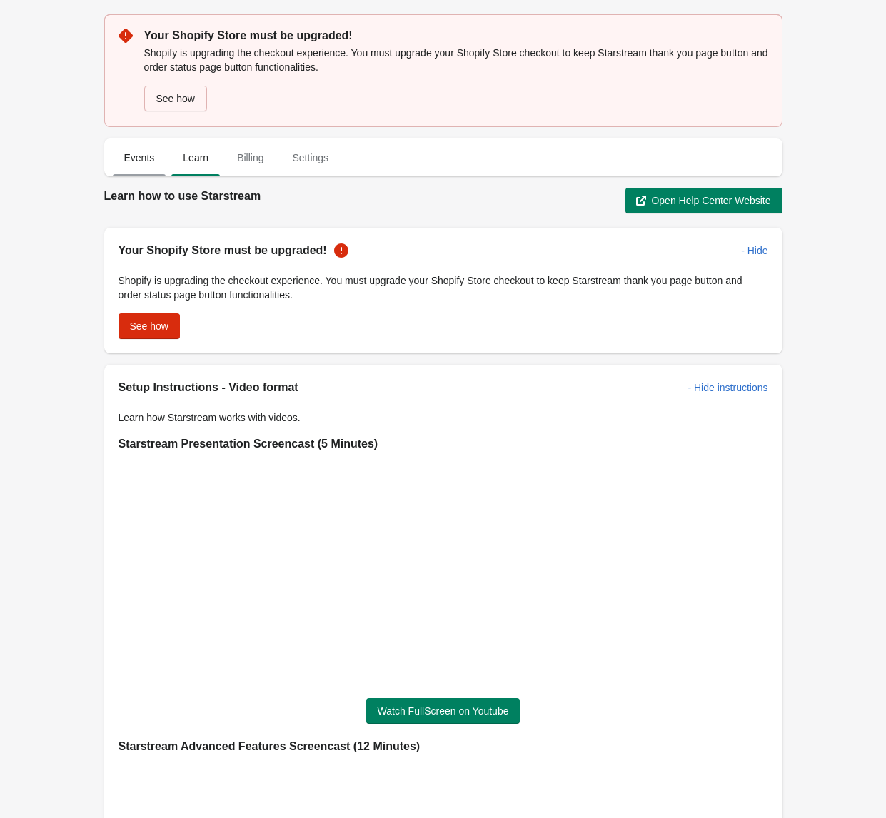
click at [137, 171] on button "Events" at bounding box center [139, 157] width 59 height 37
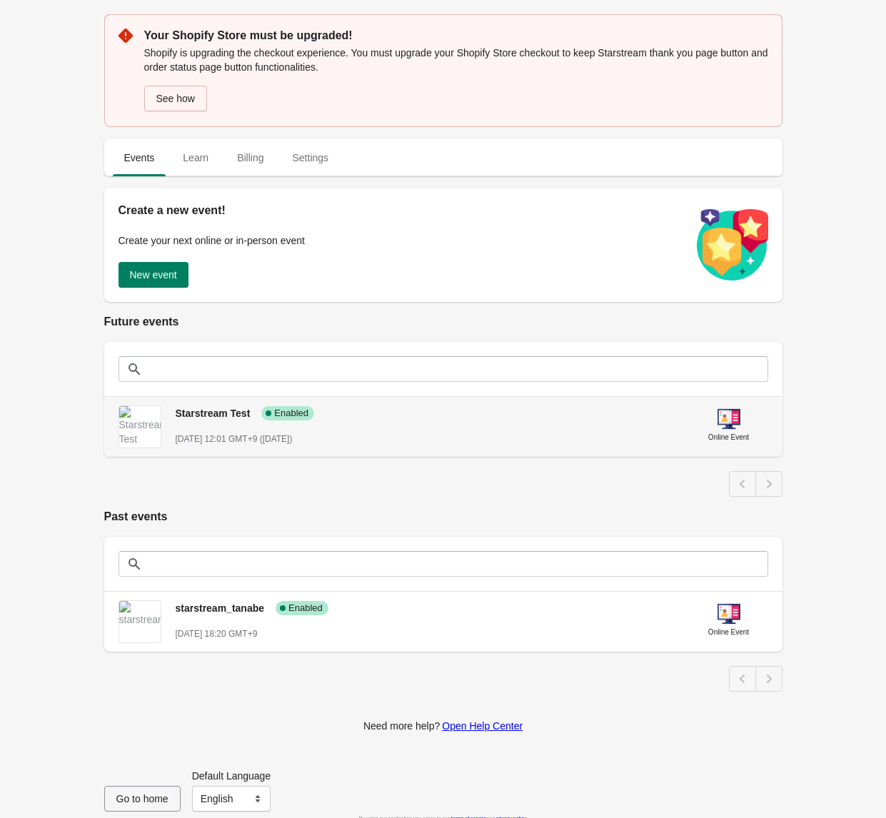
click at [733, 428] on img at bounding box center [729, 419] width 23 height 23
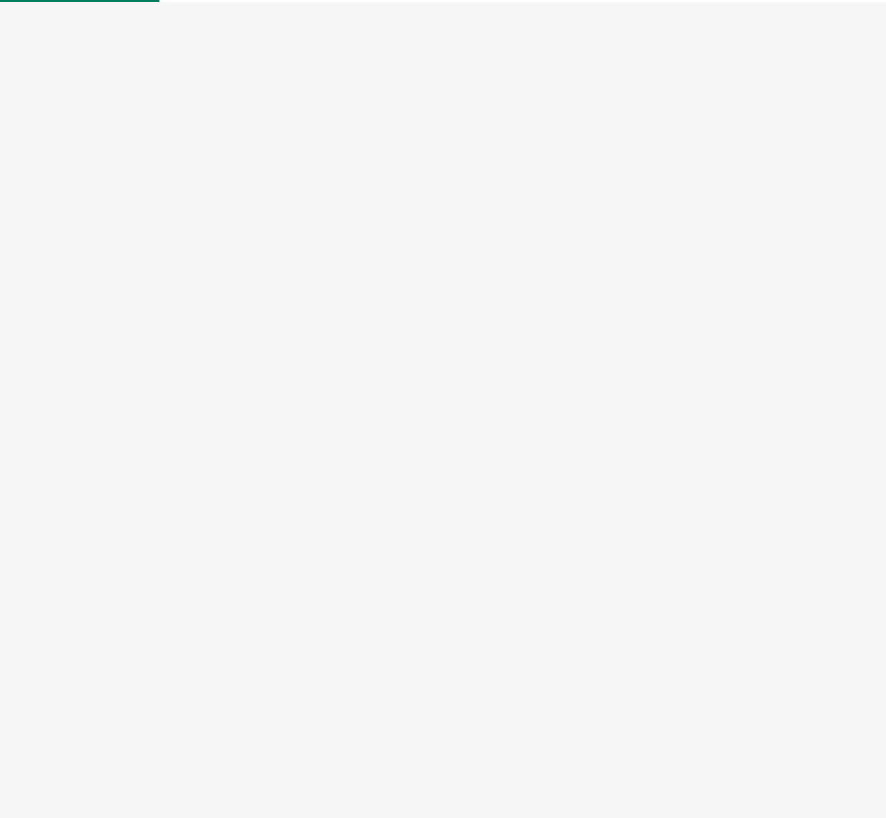
select select "US"
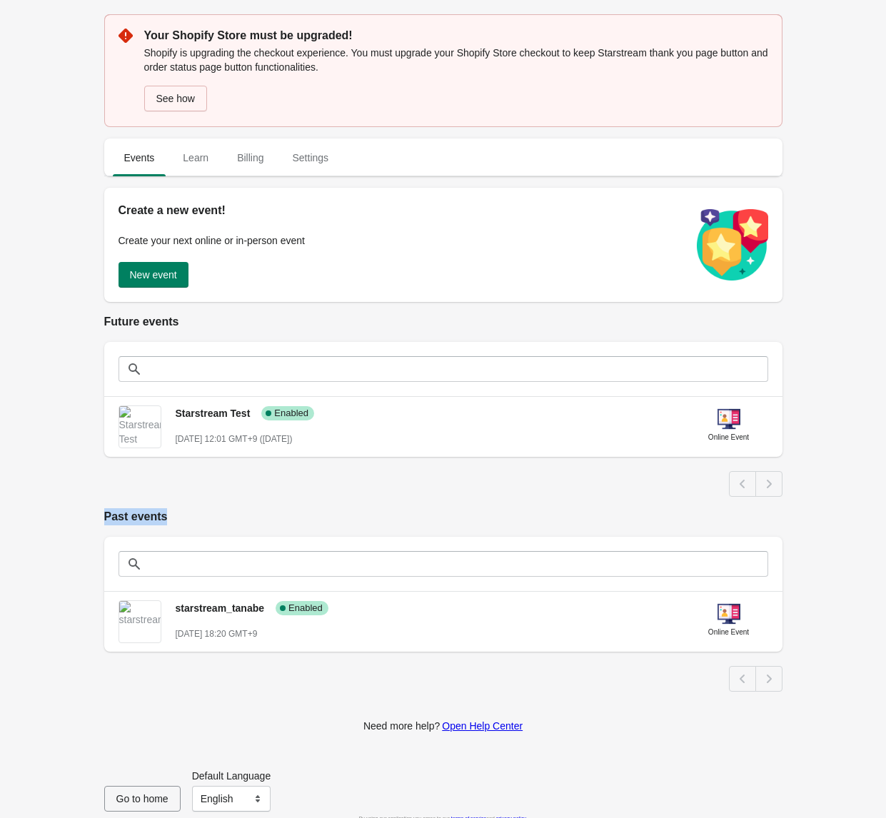
drag, startPoint x: 186, startPoint y: 520, endPoint x: 104, endPoint y: 517, distance: 82.2
click at [104, 517] on h2 "Past events" at bounding box center [443, 516] width 678 height 17
click at [95, 517] on div "Events Learn Billing Settings Events Learn Billing Settings Create a new event!…" at bounding box center [436, 409] width 693 height 565
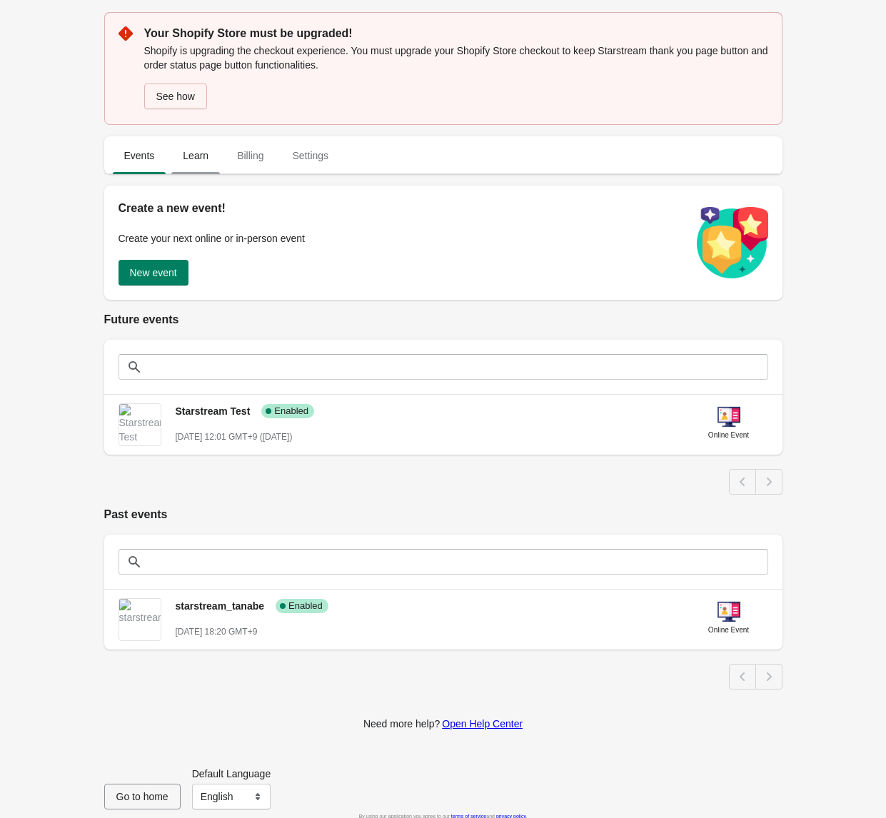
click at [202, 159] on span "Learn" at bounding box center [195, 156] width 49 height 26
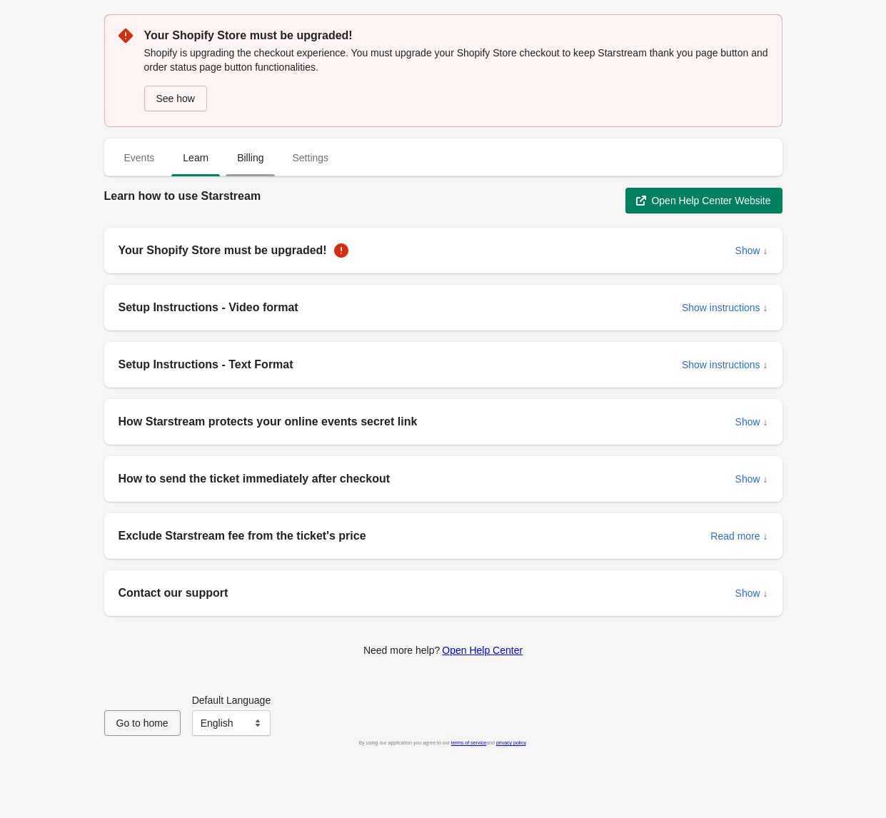
click at [259, 155] on span "Billing" at bounding box center [250, 158] width 49 height 26
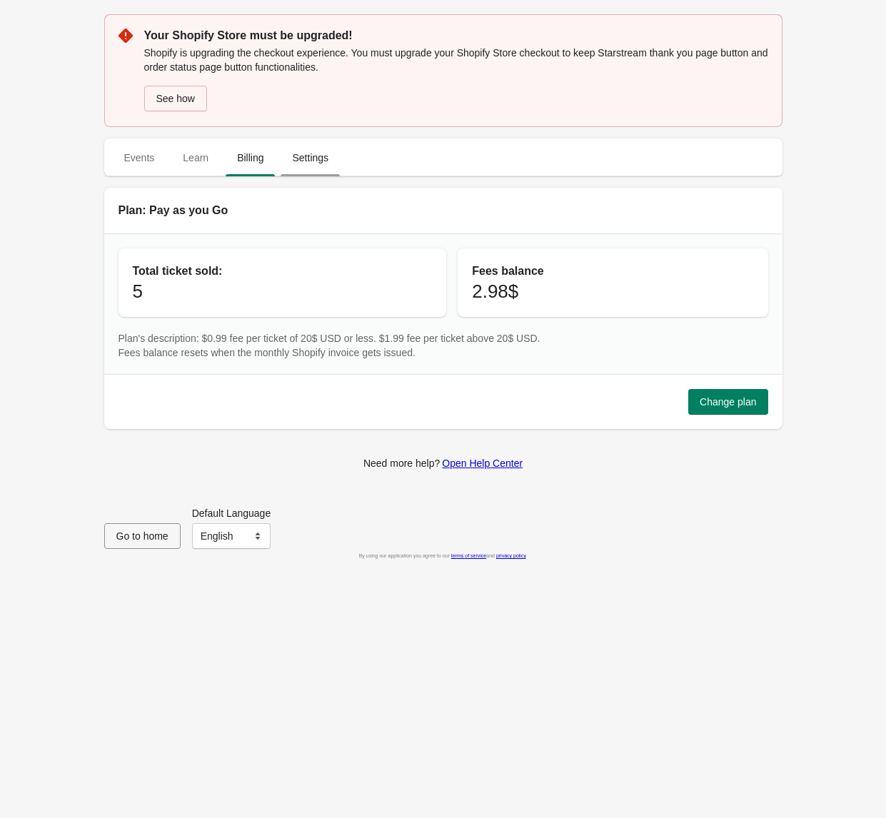
click at [331, 144] on button "Settings" at bounding box center [310, 157] width 65 height 37
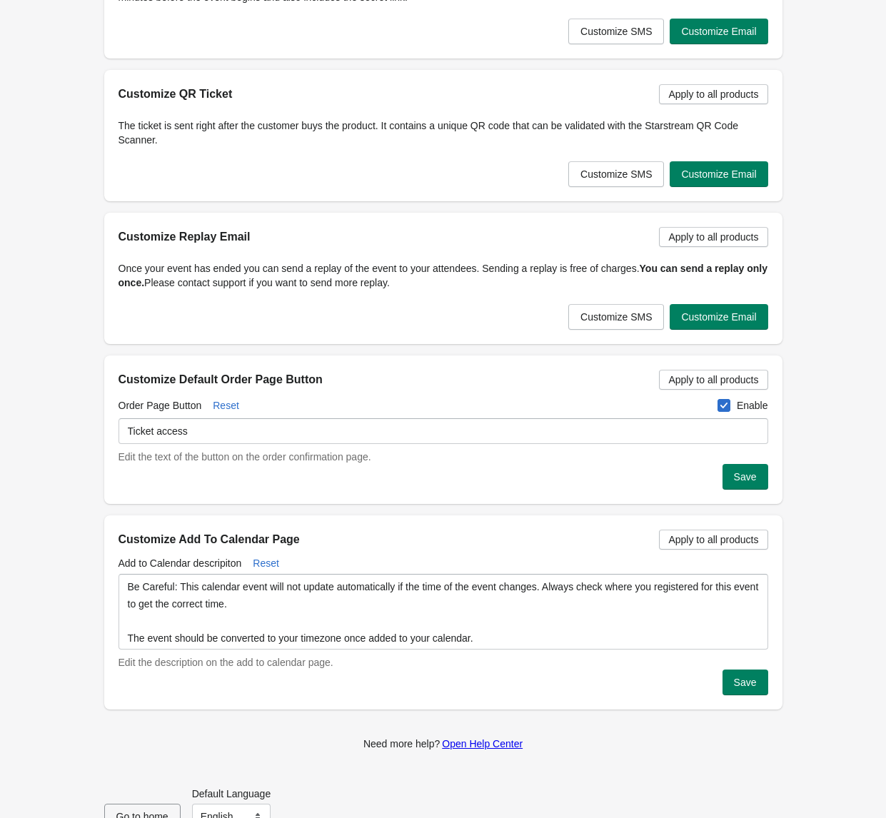
scroll to position [811, 0]
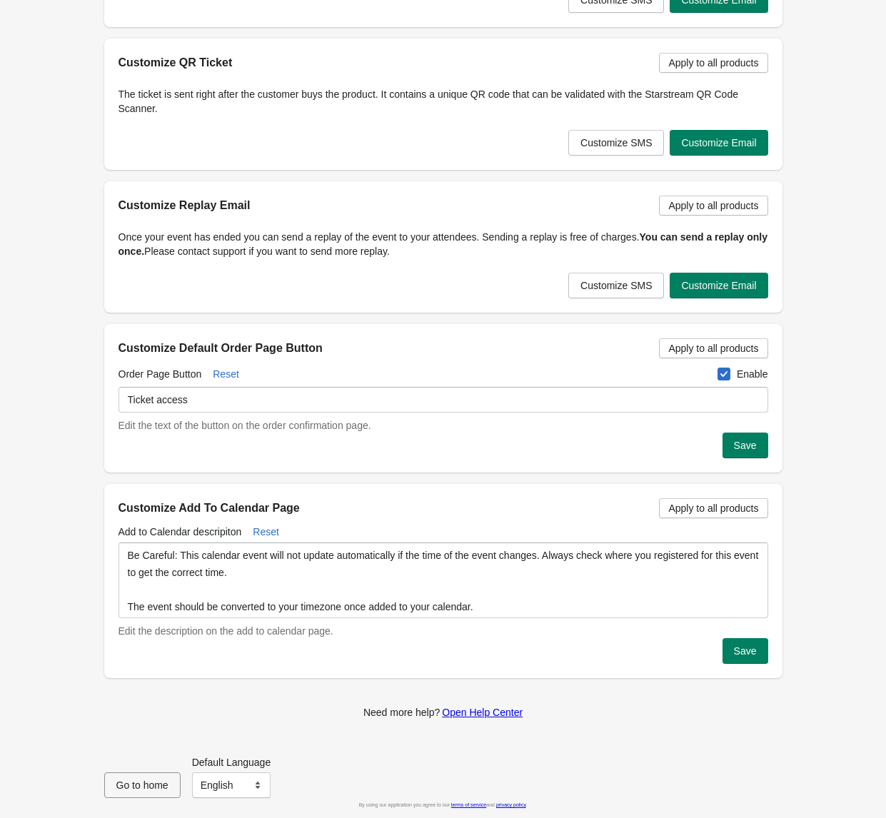
click at [858, 404] on div "Your Shopify Store must be upgraded! Shopify is upgrading the checkout experien…" at bounding box center [443, 3] width 886 height 1629
click at [740, 283] on span "Customize Email" at bounding box center [718, 285] width 75 height 11
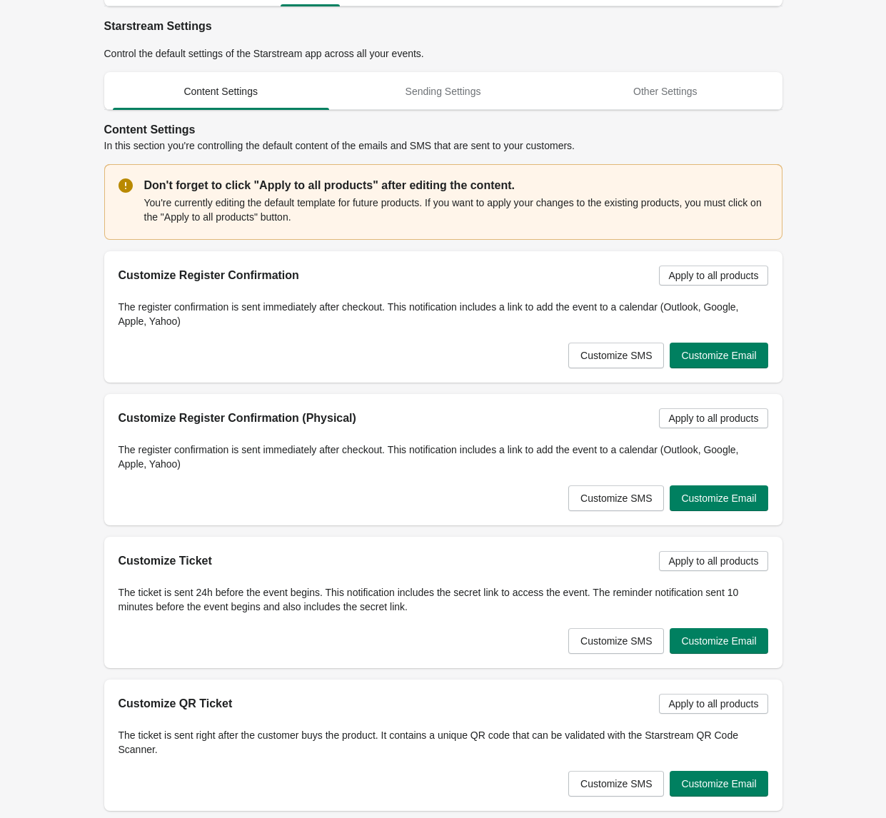
scroll to position [201, 0]
